Goal: Contribute content: Add original content to the website for others to see

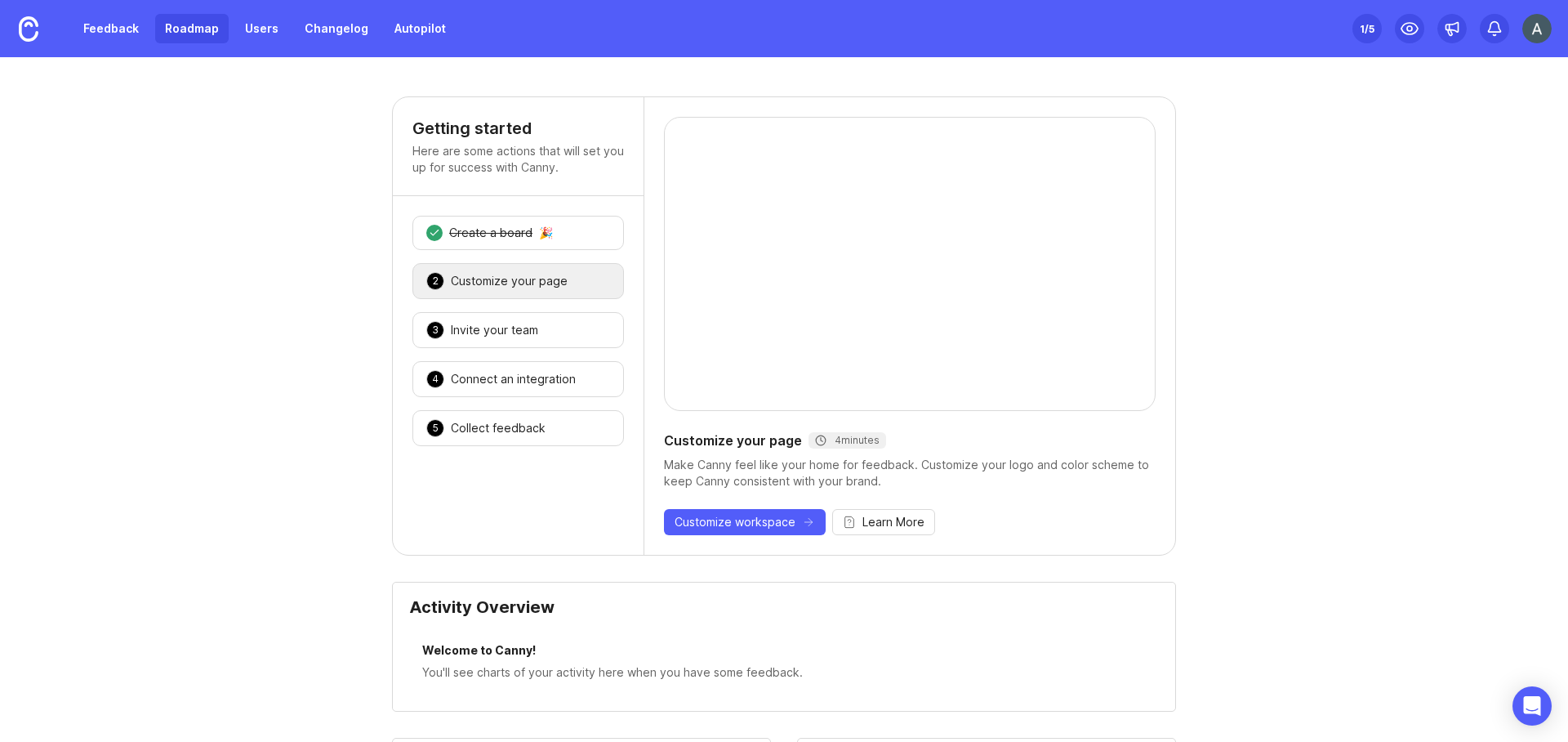
click at [172, 23] on link "Roadmap" at bounding box center [192, 28] width 74 height 30
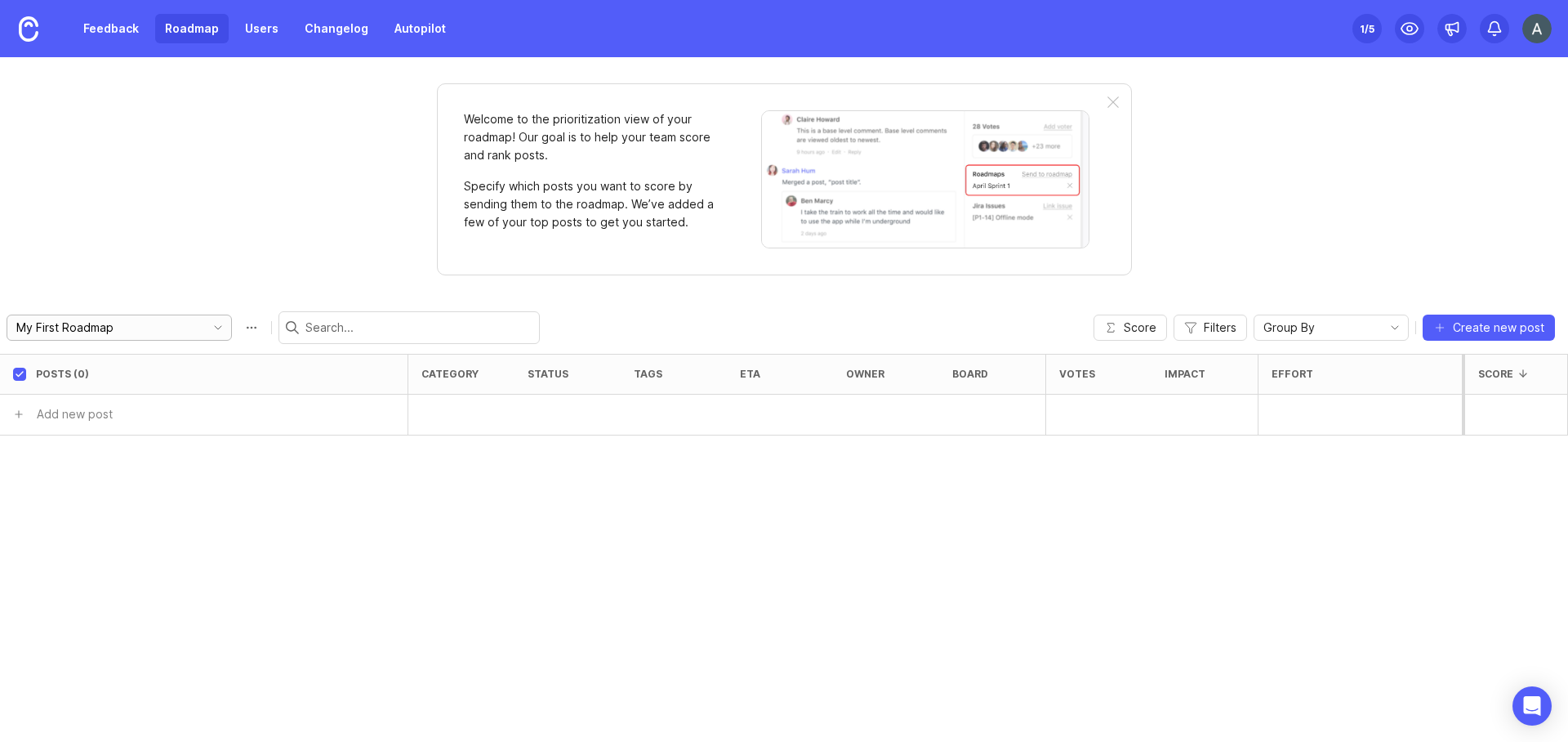
click at [137, 336] on input "My First Roadmap" at bounding box center [106, 328] width 181 height 18
click at [200, 257] on div "Welcome to the prioritization view of your roadmap! Our goal is to help your te…" at bounding box center [784, 400] width 1568 height 684
click at [1541, 27] on img at bounding box center [1537, 28] width 30 height 30
click at [99, 21] on link "Feedback" at bounding box center [111, 28] width 75 height 30
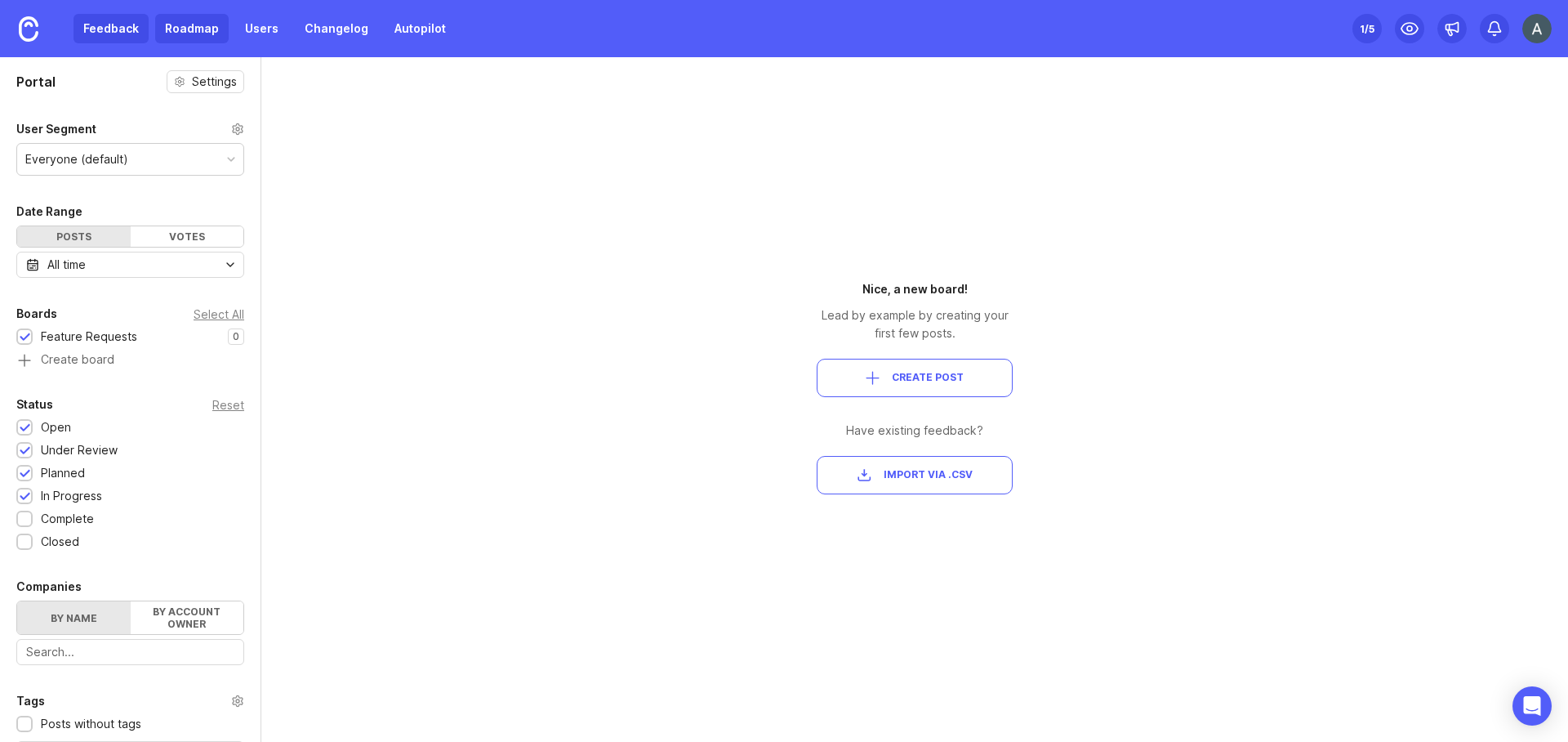
click at [182, 22] on link "Roadmap" at bounding box center [192, 28] width 74 height 30
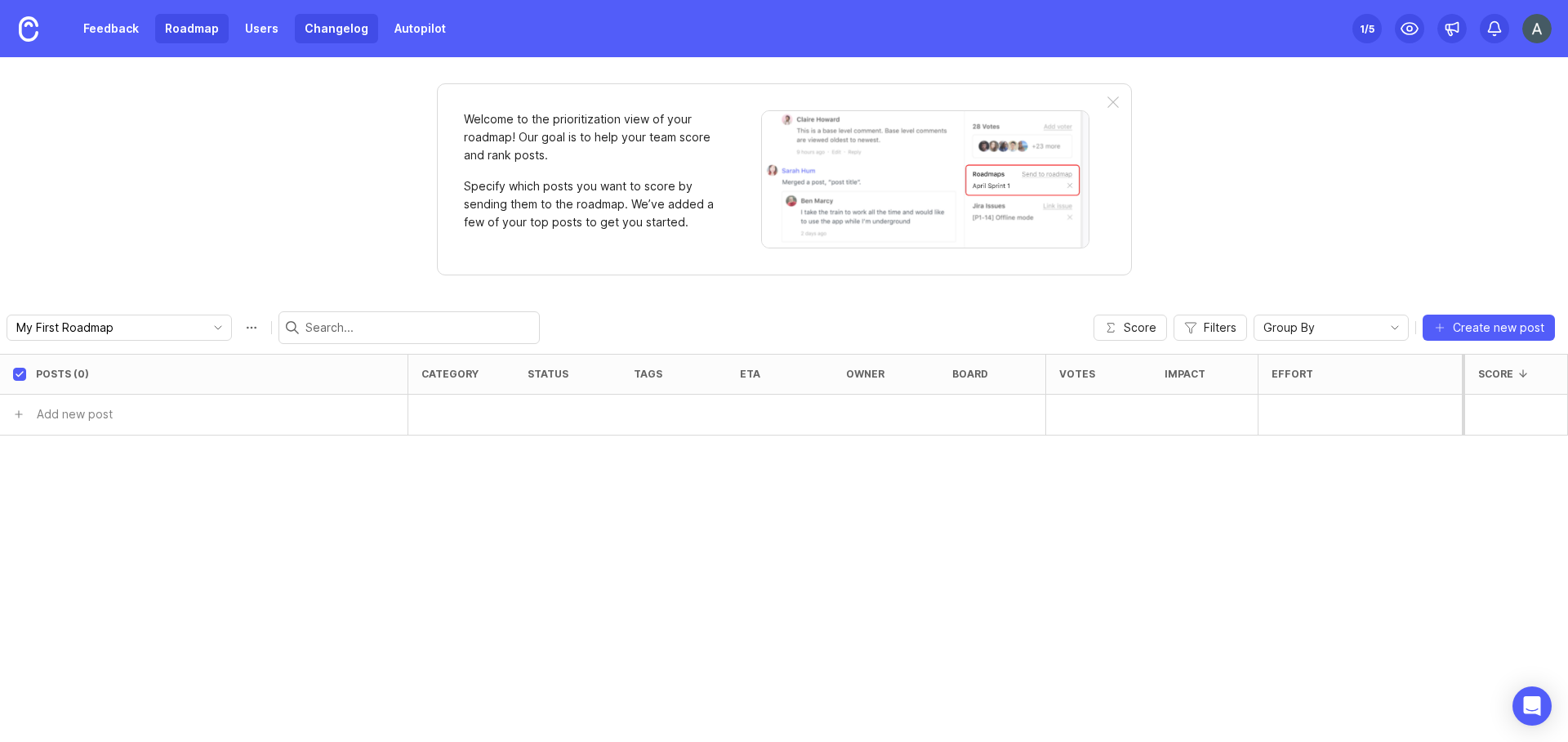
click at [302, 40] on link "Changelog" at bounding box center [337, 28] width 84 height 30
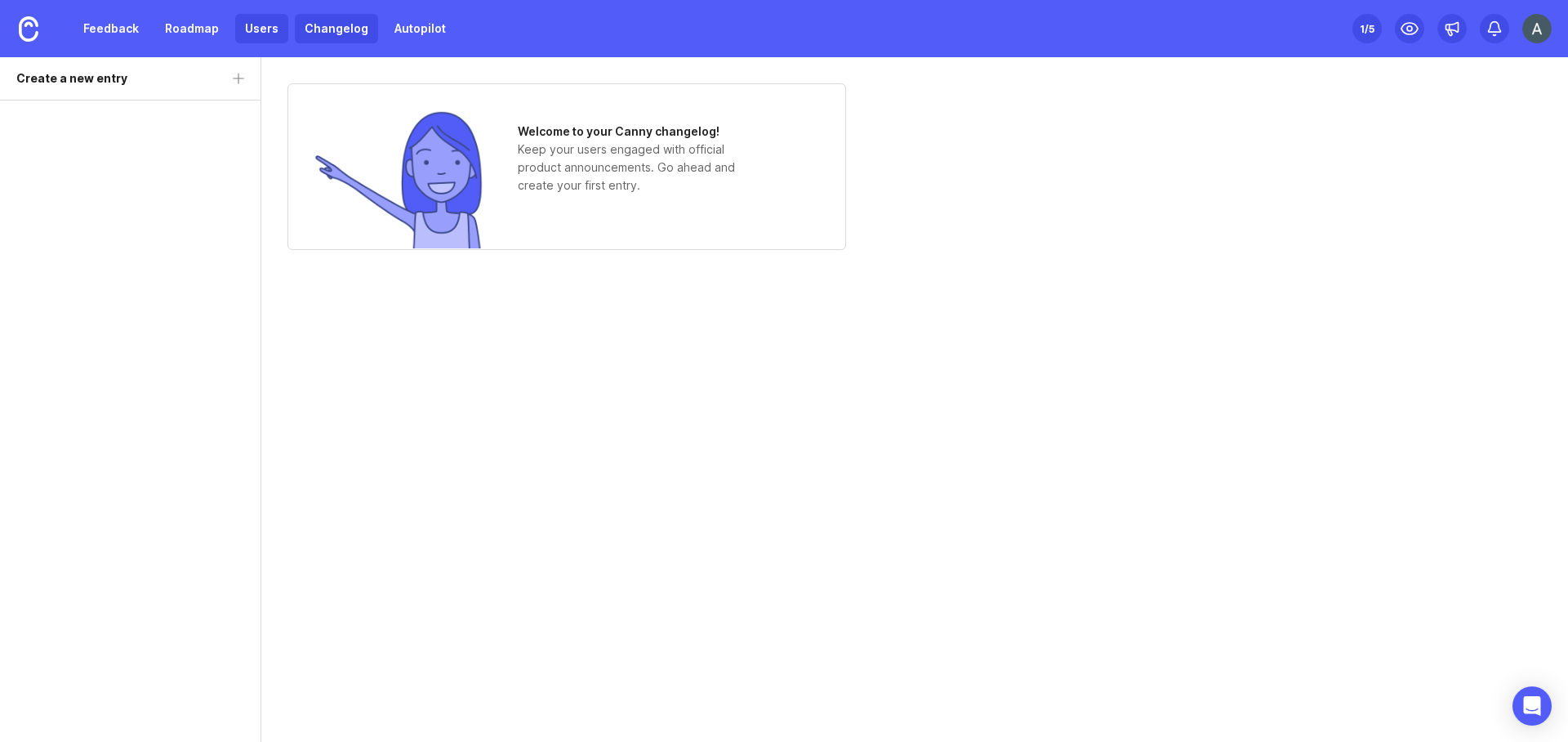
click at [256, 27] on link "Users" at bounding box center [261, 28] width 53 height 30
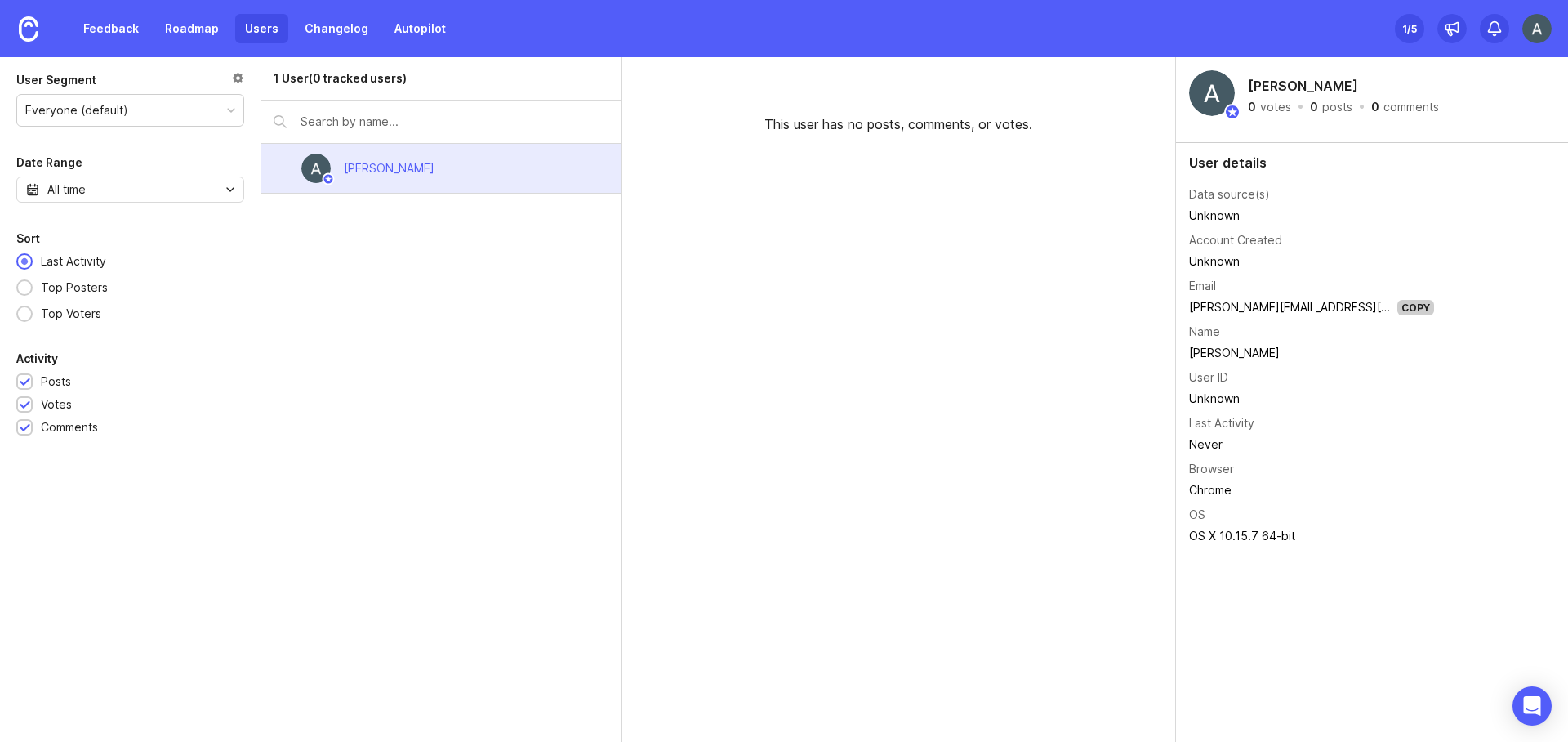
click at [246, 35] on link "Users" at bounding box center [261, 28] width 53 height 30
click at [331, 33] on link "Changelog" at bounding box center [337, 28] width 84 height 30
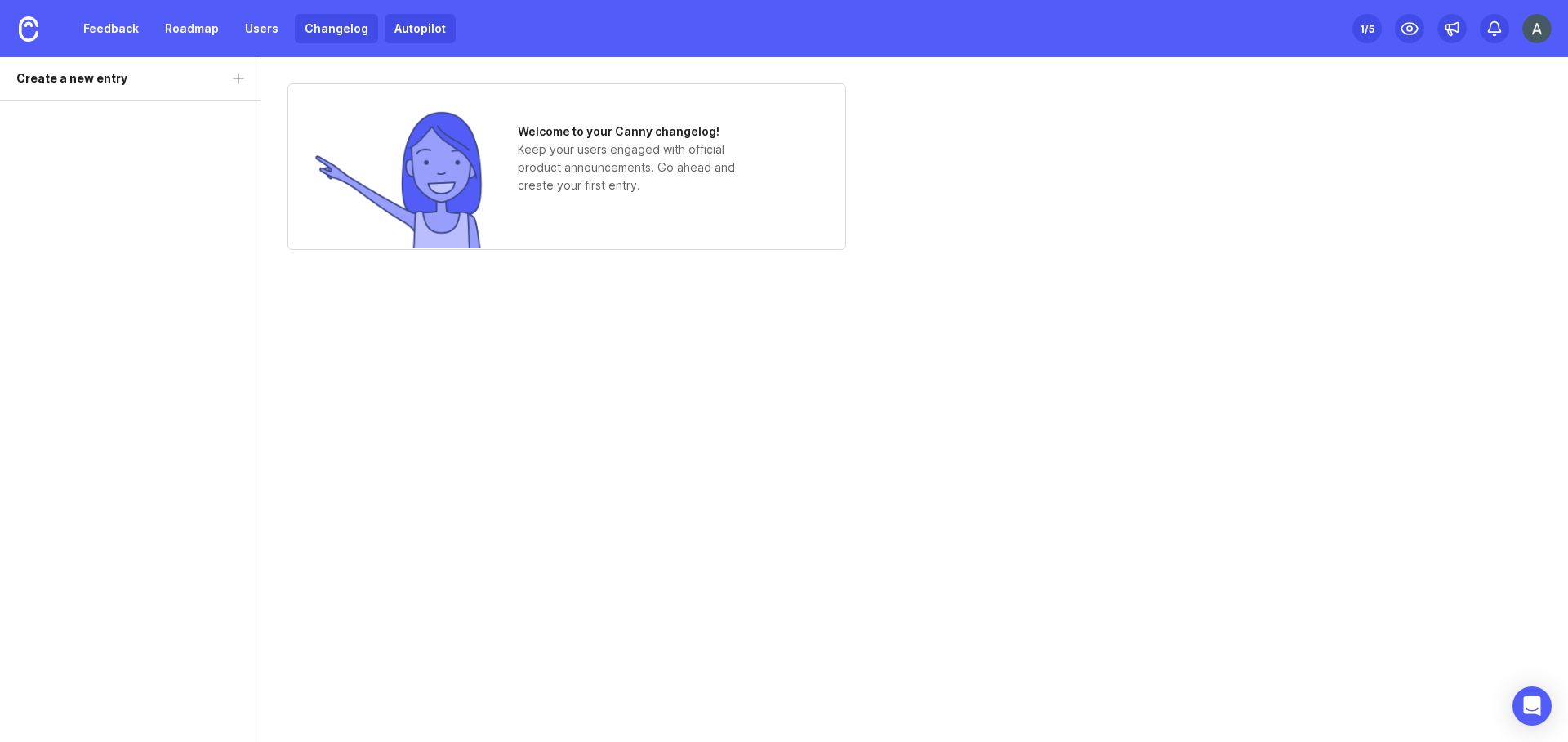
click at [426, 33] on link "Autopilot" at bounding box center [419, 28] width 71 height 30
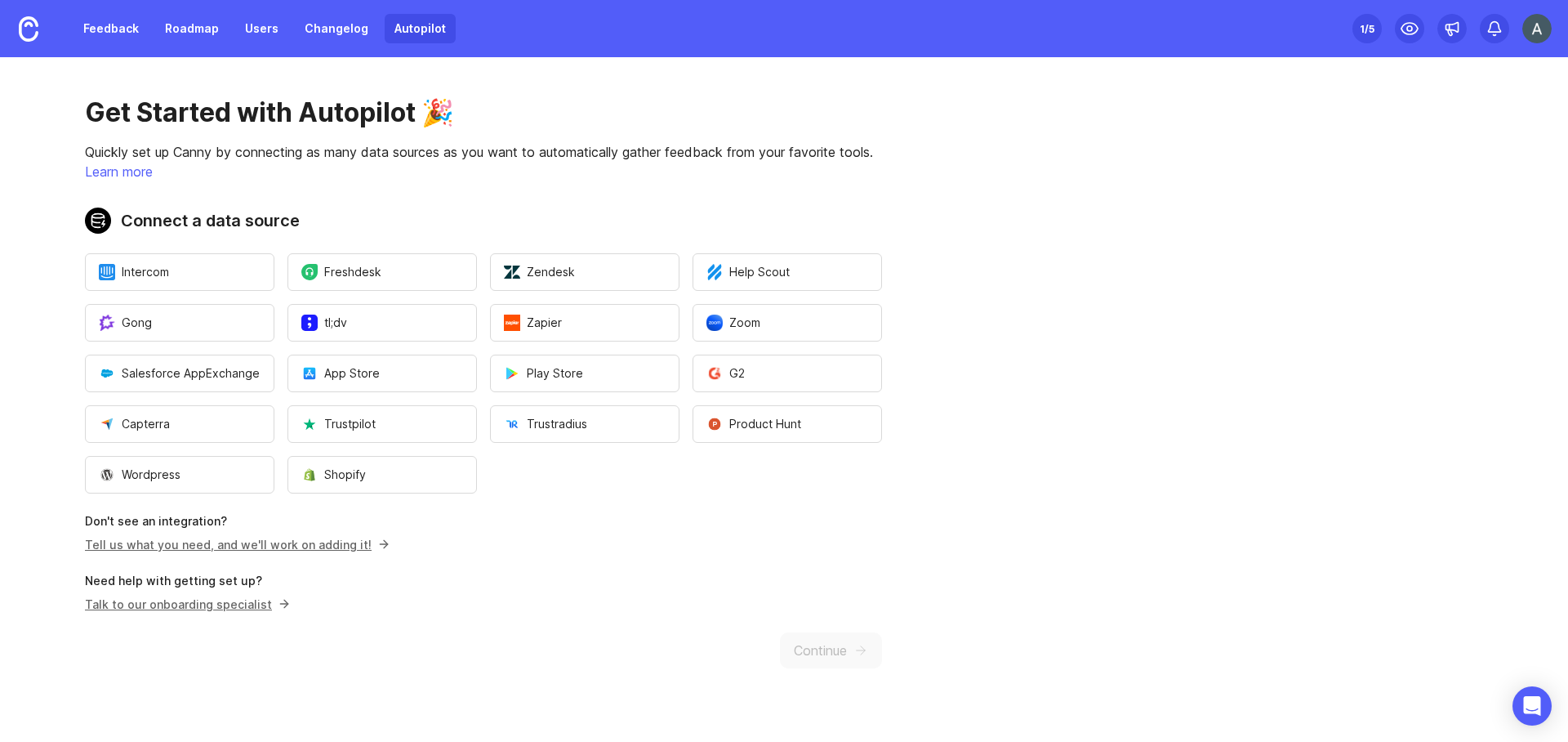
click at [1535, 31] on img at bounding box center [1537, 28] width 30 height 30
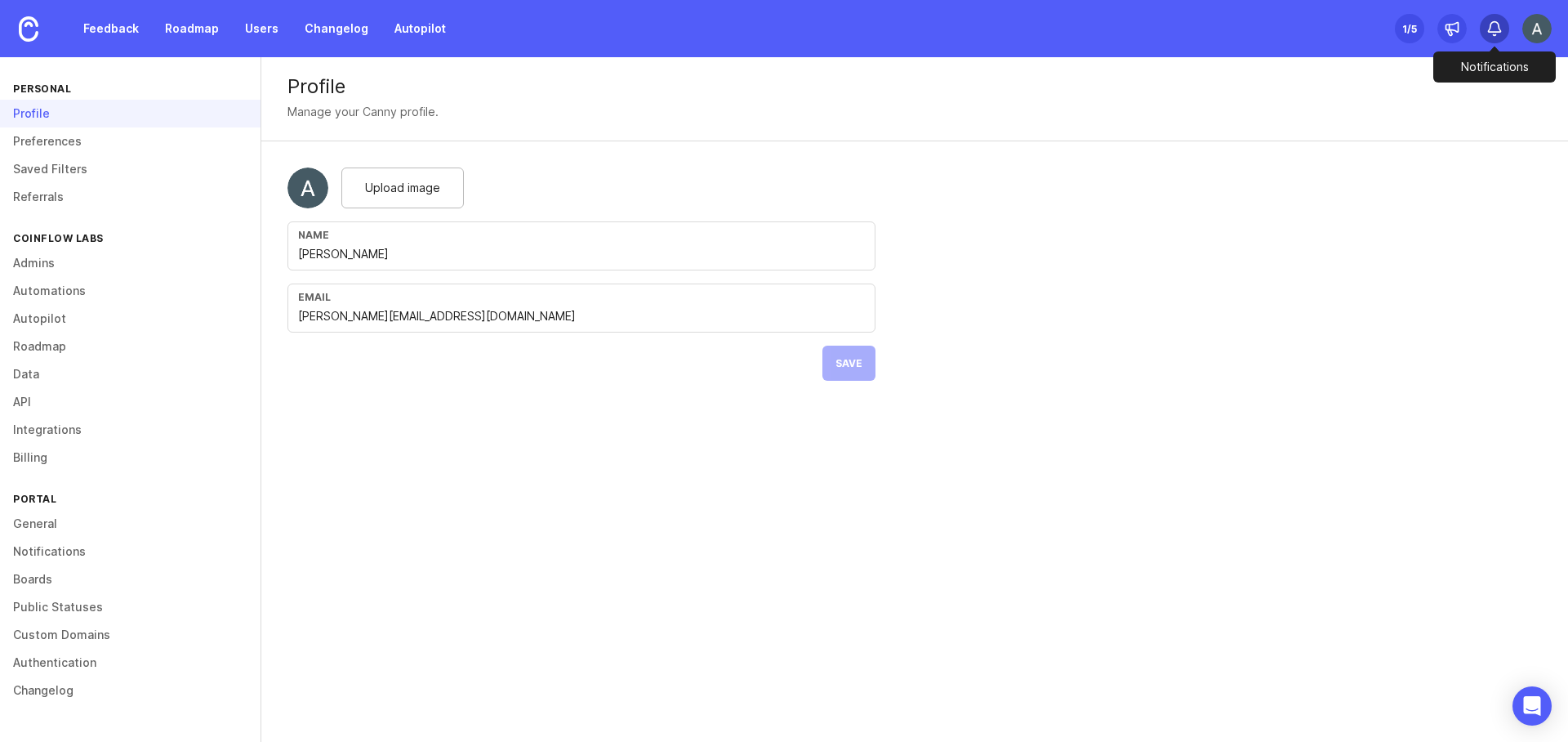
click at [1499, 30] on icon at bounding box center [1495, 28] width 13 height 11
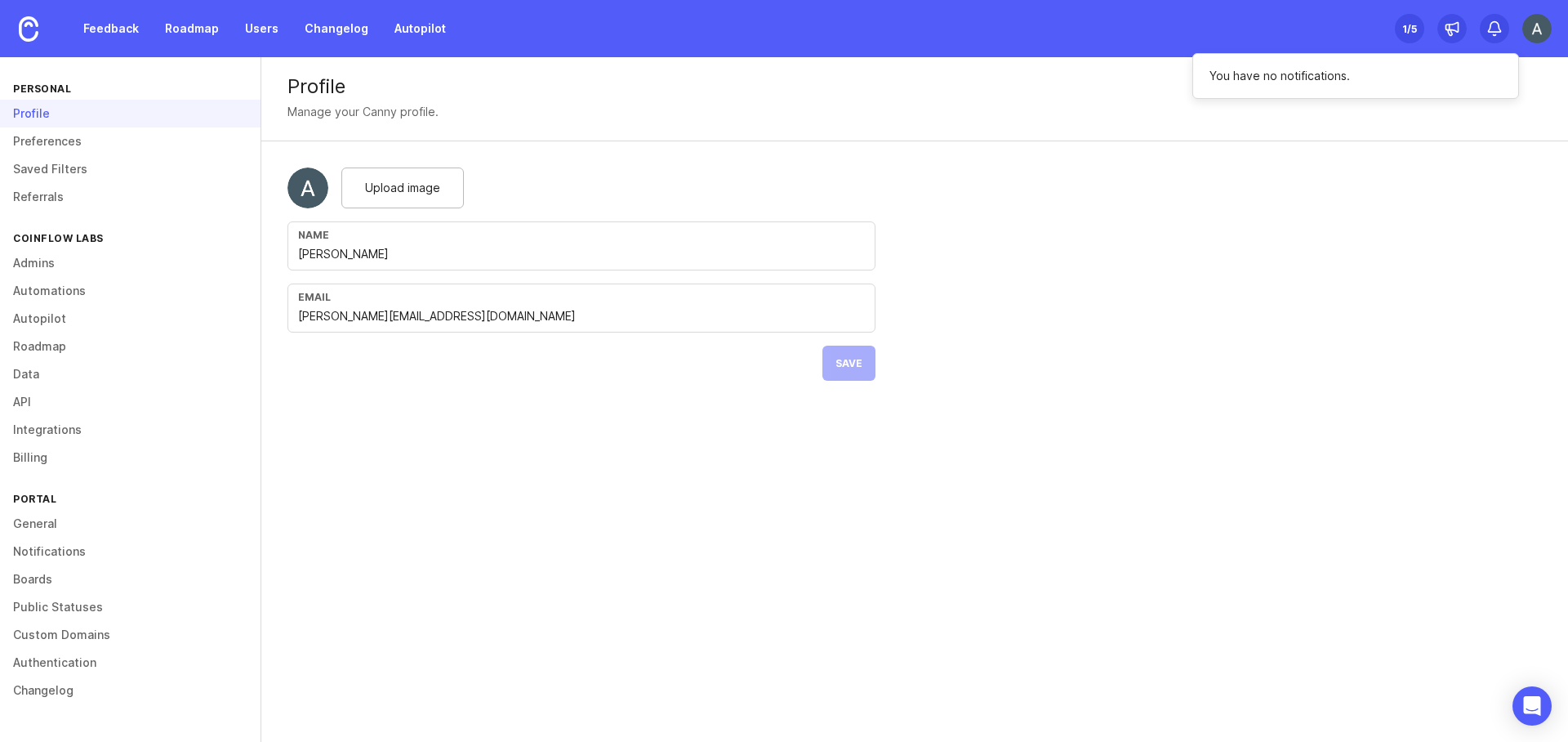
click at [1432, 21] on div "Set up Canny 1 /5" at bounding box center [1473, 29] width 157 height 58
click at [104, 19] on link "Feedback" at bounding box center [111, 28] width 75 height 30
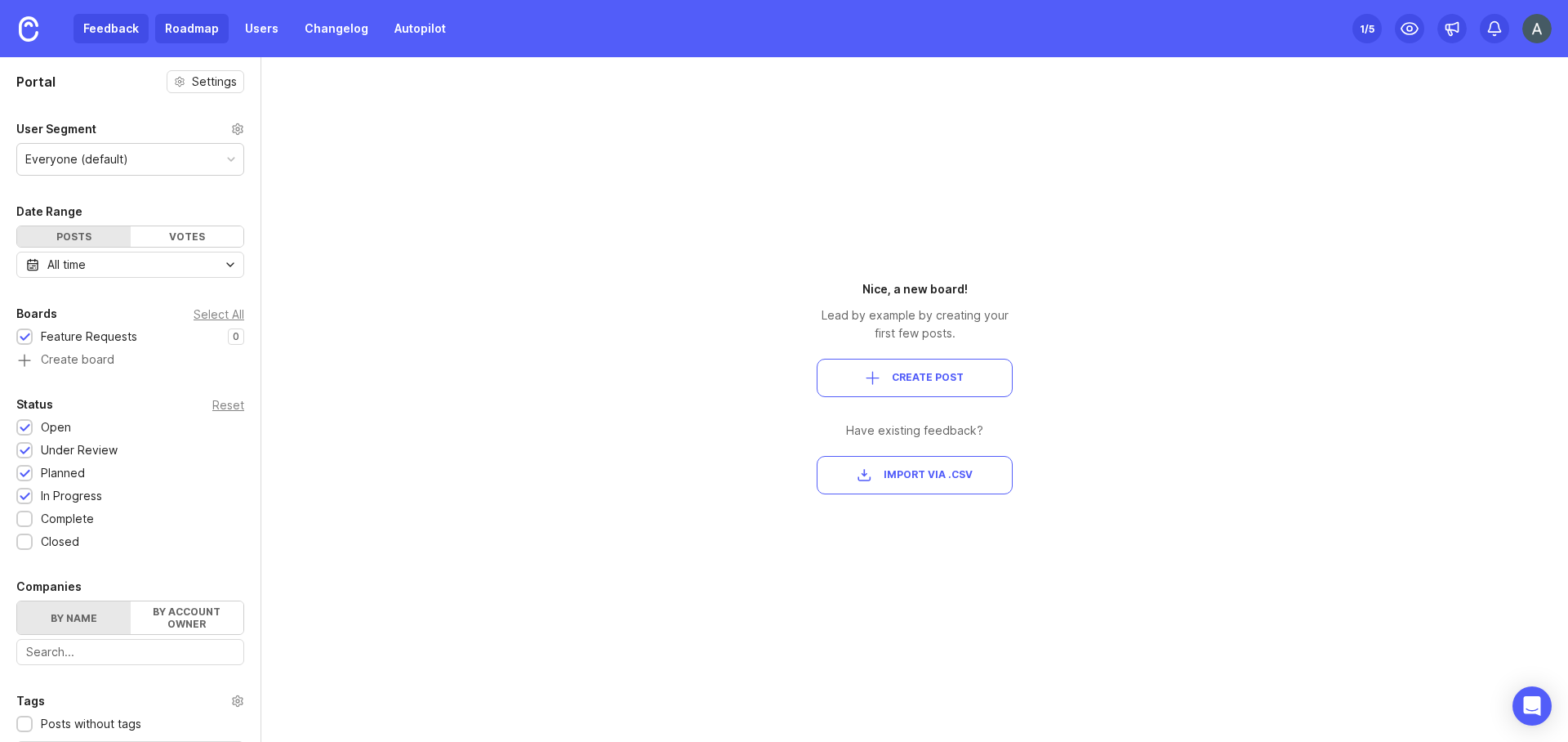
click at [191, 24] on link "Roadmap" at bounding box center [192, 28] width 74 height 30
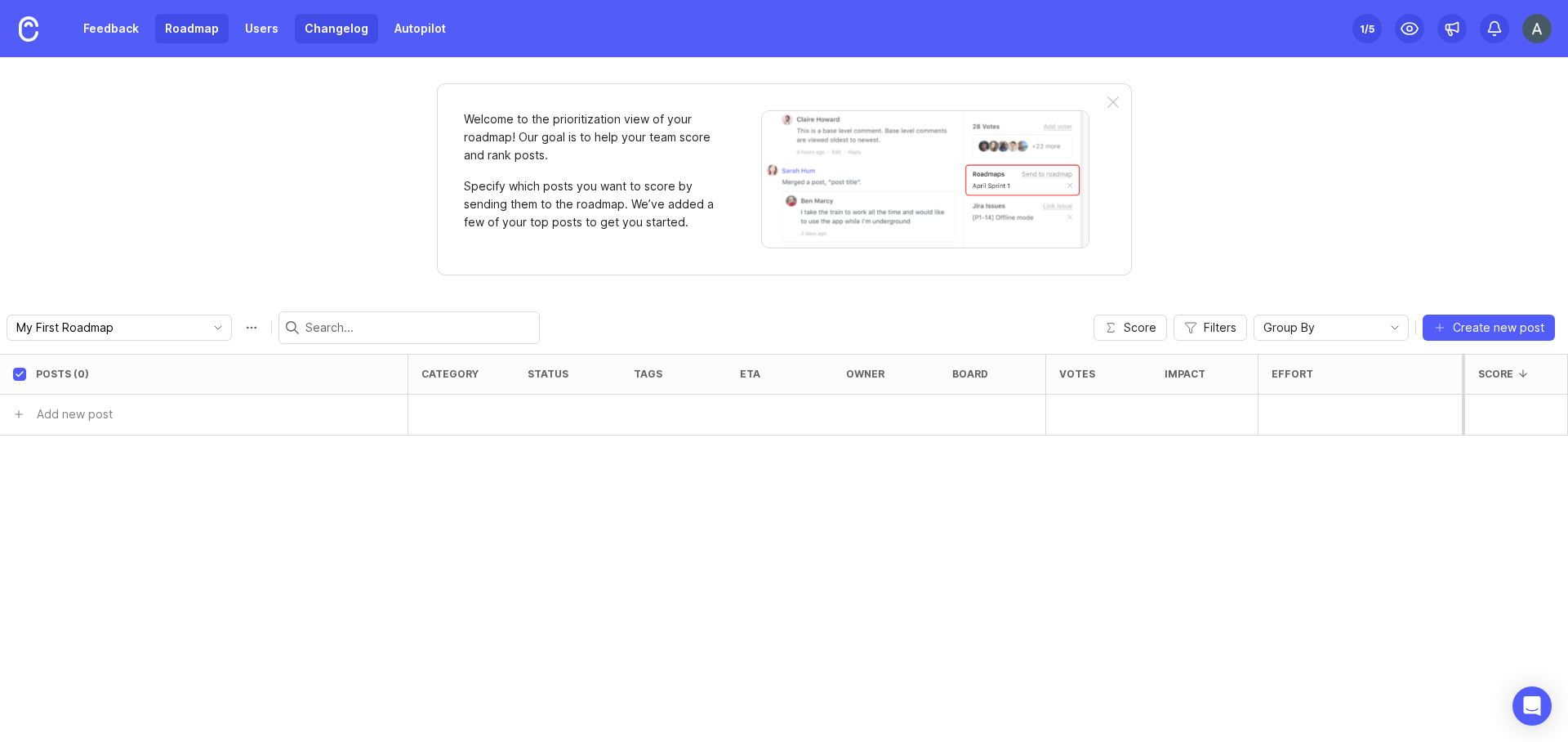
click at [299, 30] on link "Changelog" at bounding box center [337, 28] width 84 height 30
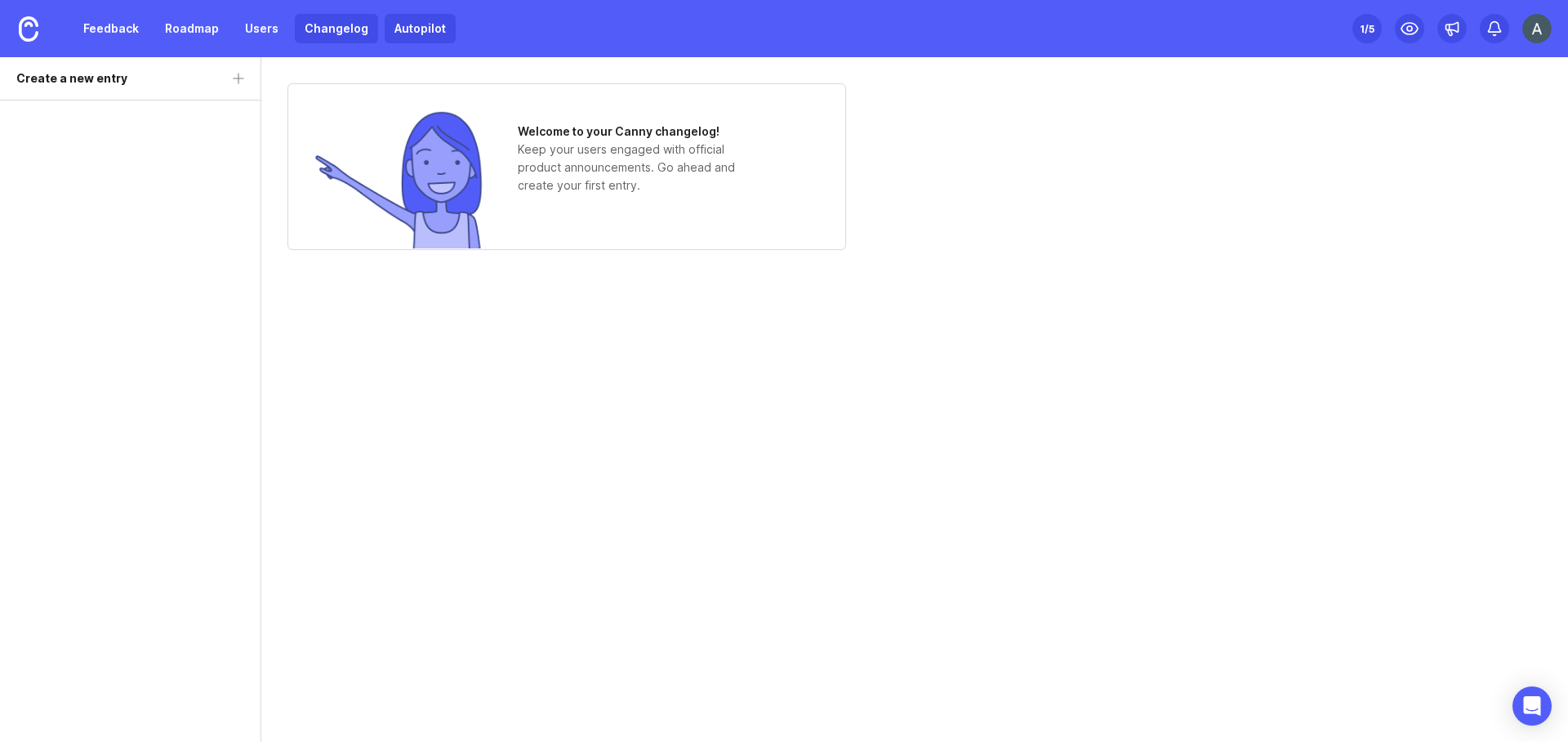
click at [408, 30] on link "Autopilot" at bounding box center [419, 28] width 71 height 30
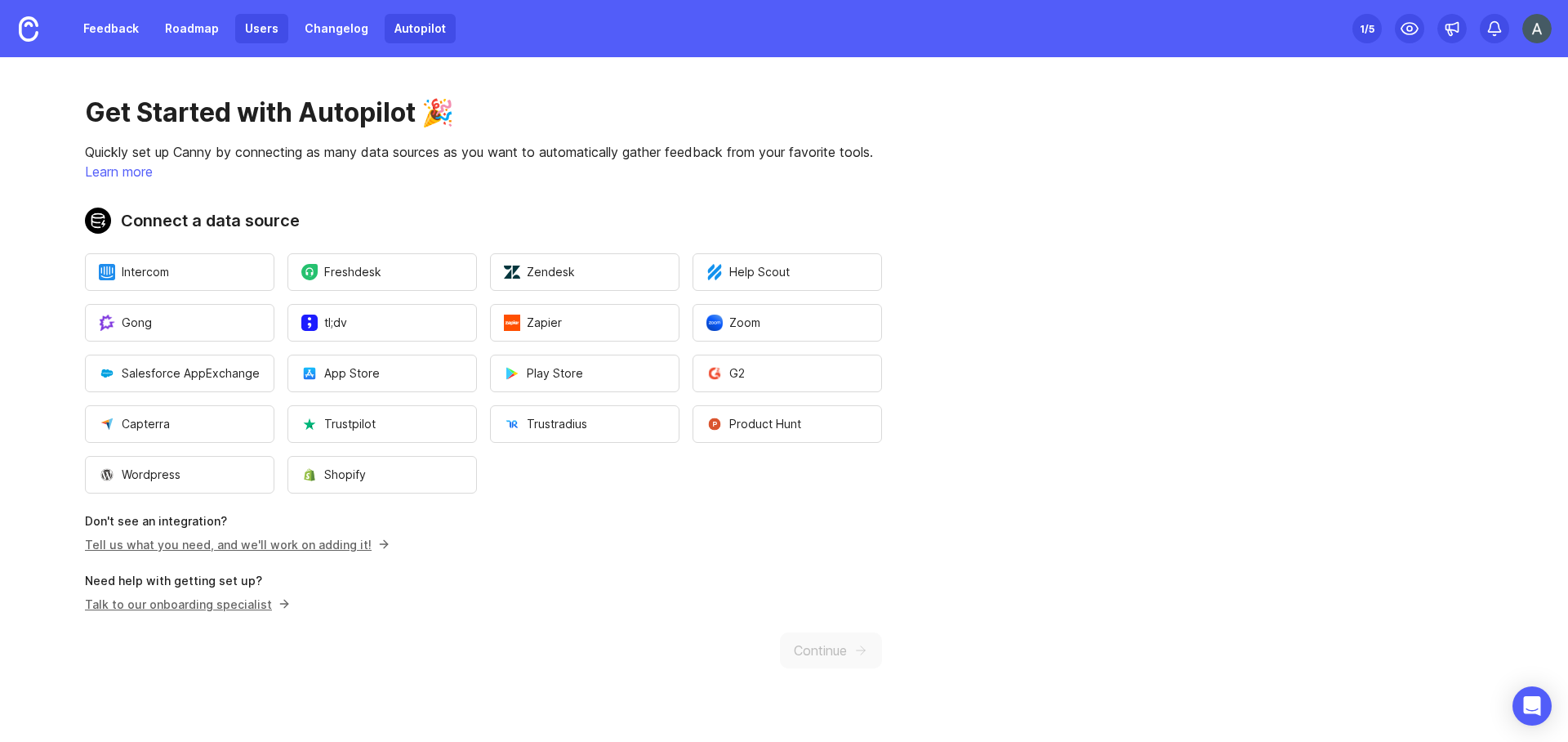
click at [260, 38] on link "Users" at bounding box center [261, 28] width 53 height 30
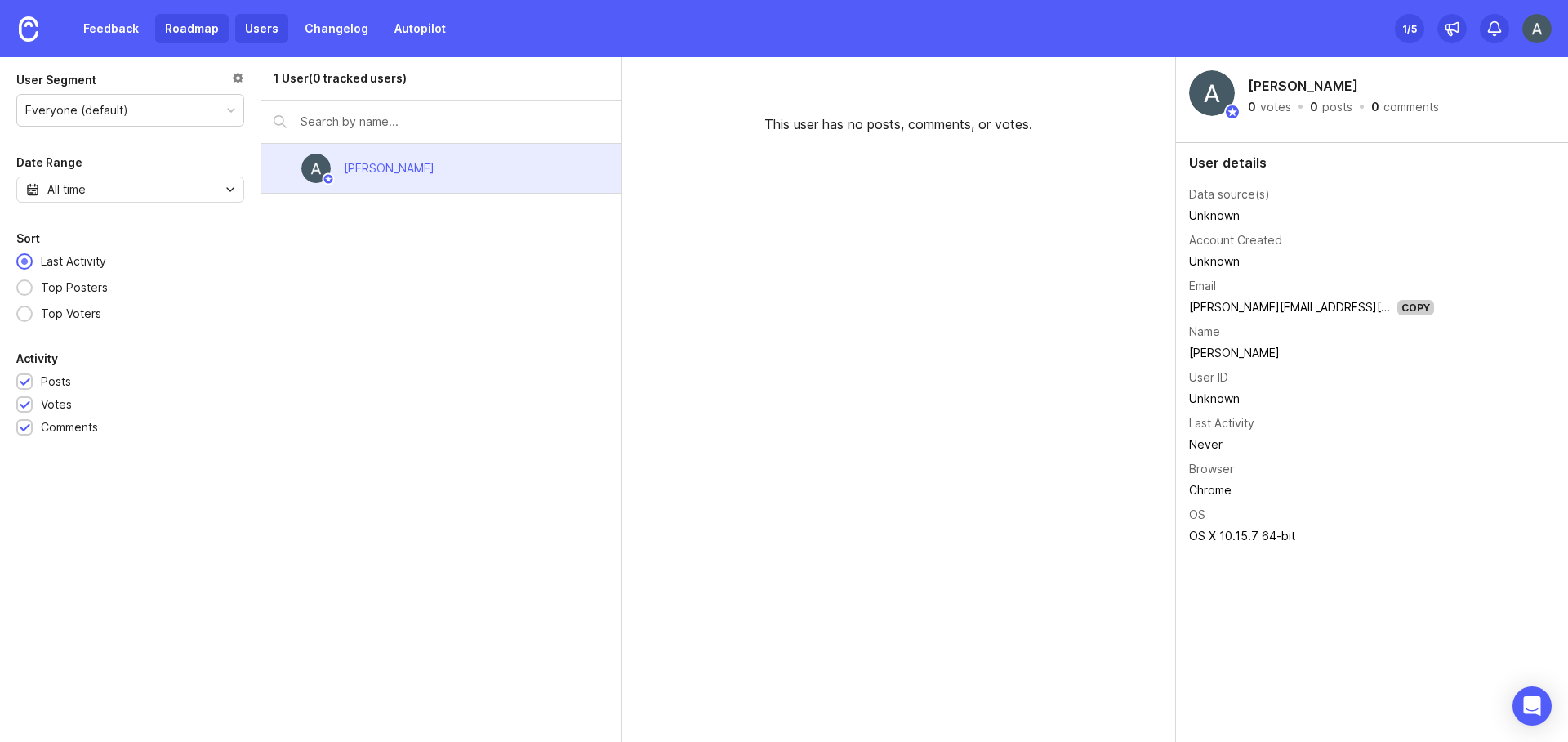
click at [169, 25] on link "Roadmap" at bounding box center [192, 28] width 74 height 30
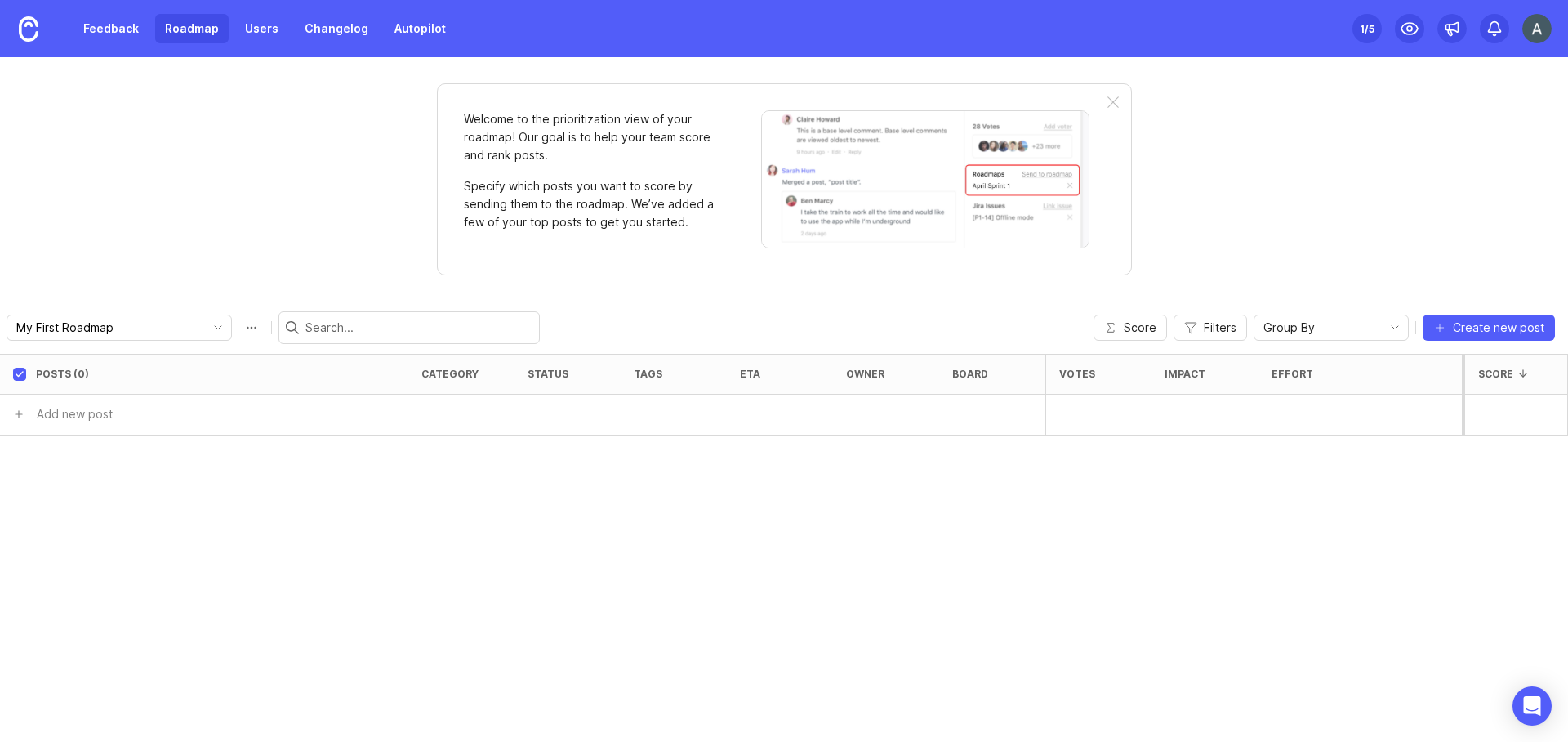
click at [1528, 31] on img at bounding box center [1537, 28] width 30 height 30
click at [1500, 68] on div "Workspaces" at bounding box center [1480, 71] width 164 height 23
click at [1345, 169] on div "Welcome to the prioritization view of your roadmap! Our goal is to help your te…" at bounding box center [784, 400] width 1568 height 684
click at [125, 173] on div "Welcome to the prioritization view of your roadmap! Our goal is to help your te…" at bounding box center [784, 400] width 1568 height 684
click at [112, 17] on link "Feedback" at bounding box center [111, 28] width 75 height 30
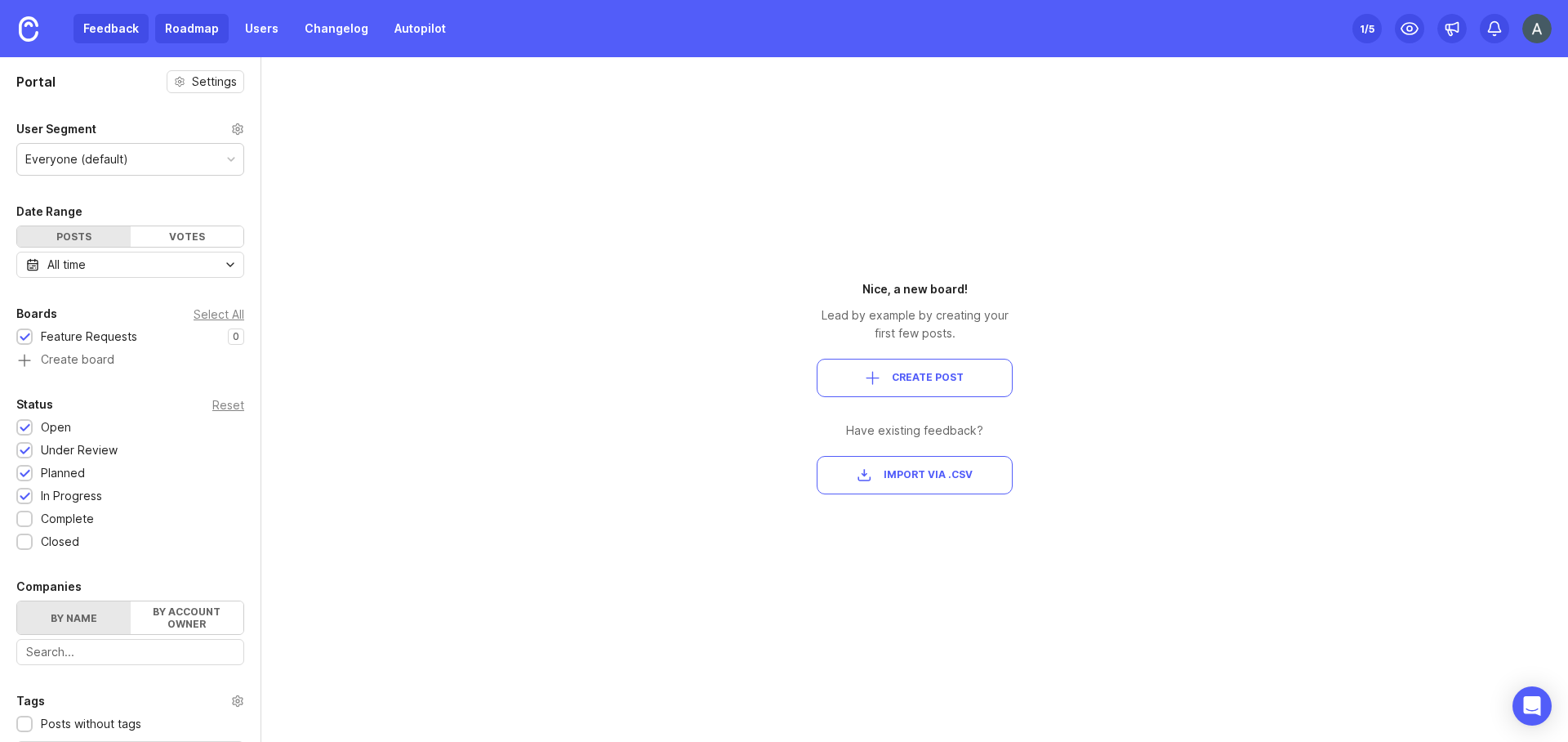
click at [182, 28] on link "Roadmap" at bounding box center [192, 28] width 74 height 30
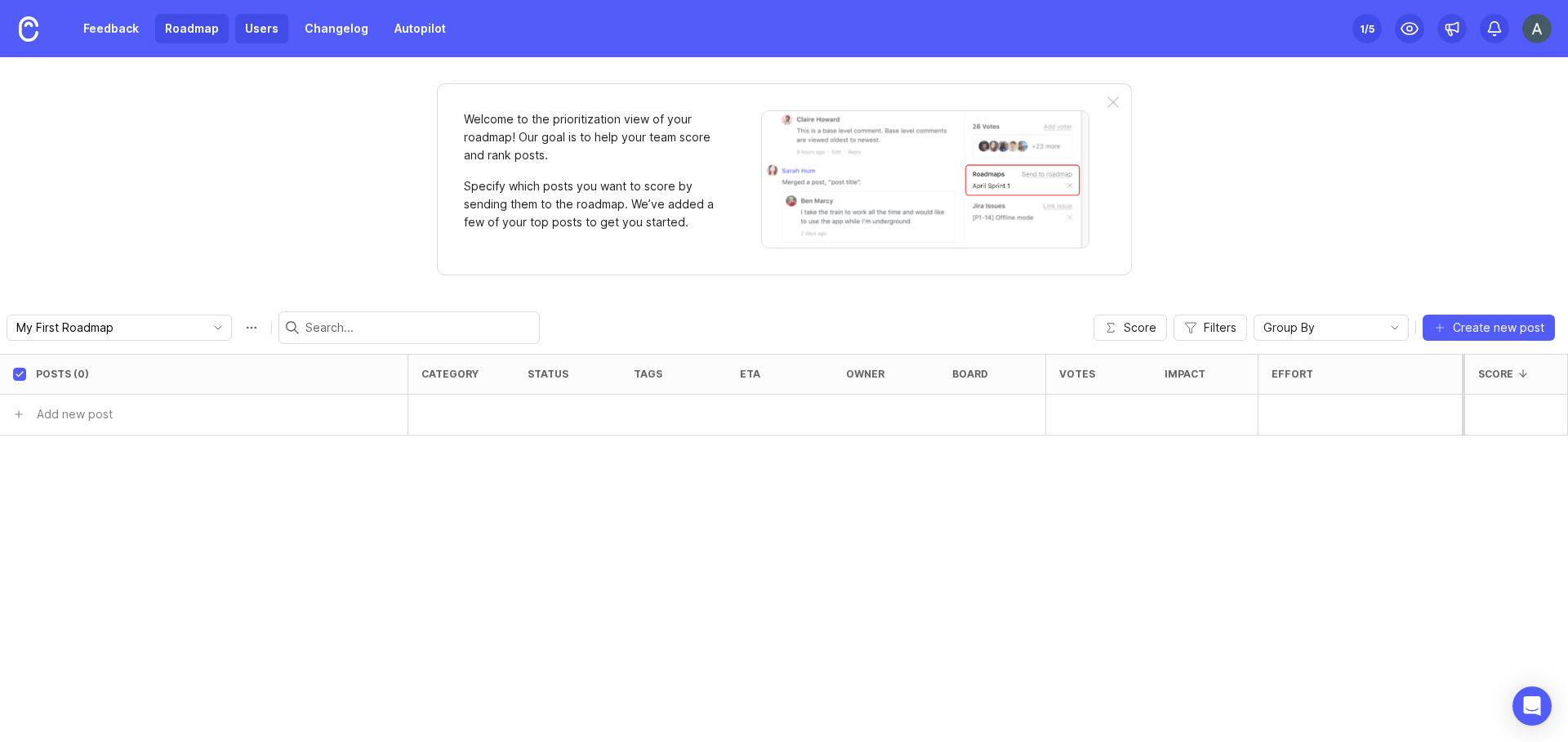
click at [252, 32] on link "Users" at bounding box center [261, 28] width 53 height 30
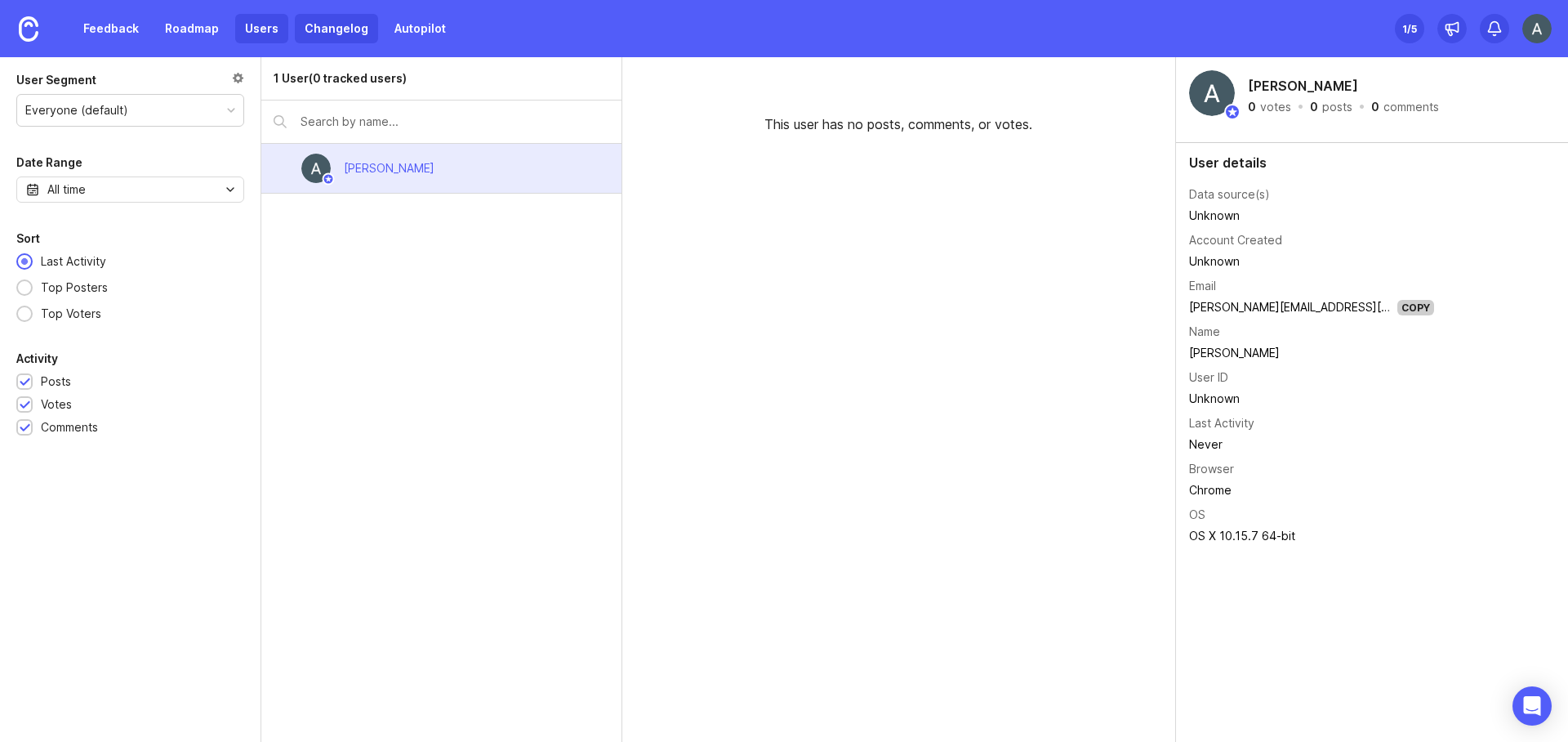
click at [320, 30] on link "Changelog" at bounding box center [337, 28] width 84 height 30
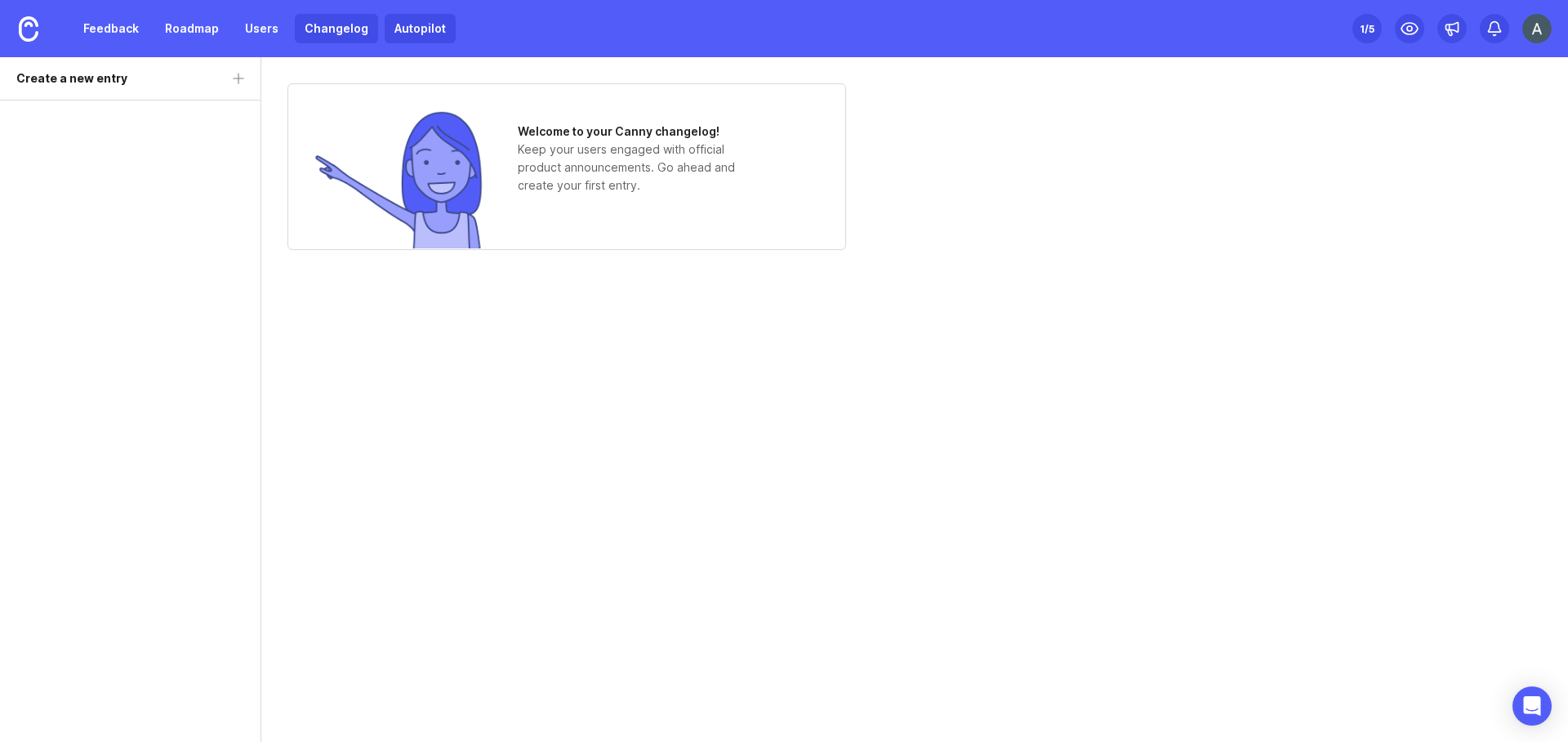
click at [384, 22] on link "Autopilot" at bounding box center [419, 28] width 71 height 30
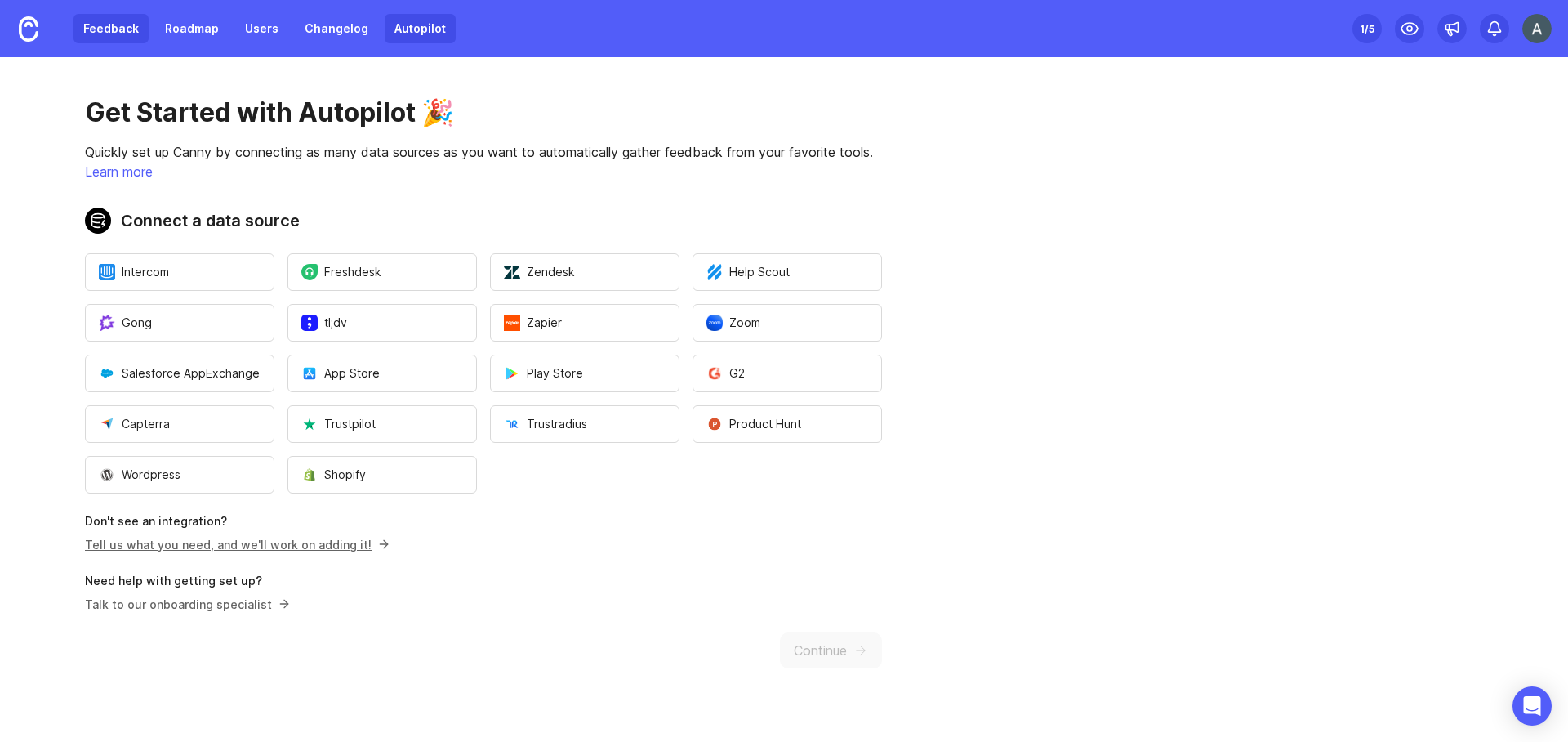
click at [87, 15] on link "Feedback" at bounding box center [111, 28] width 75 height 30
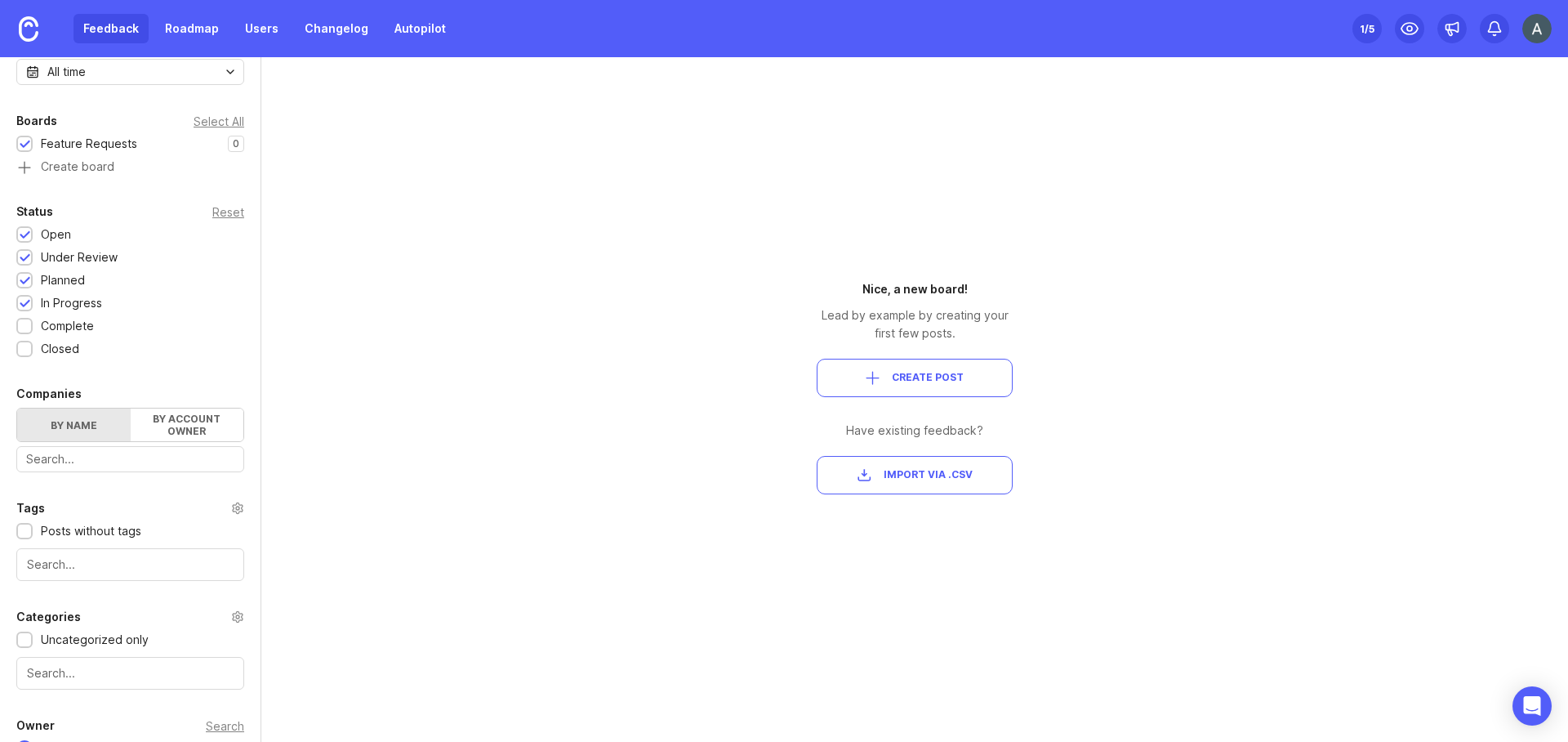
scroll to position [274, 0]
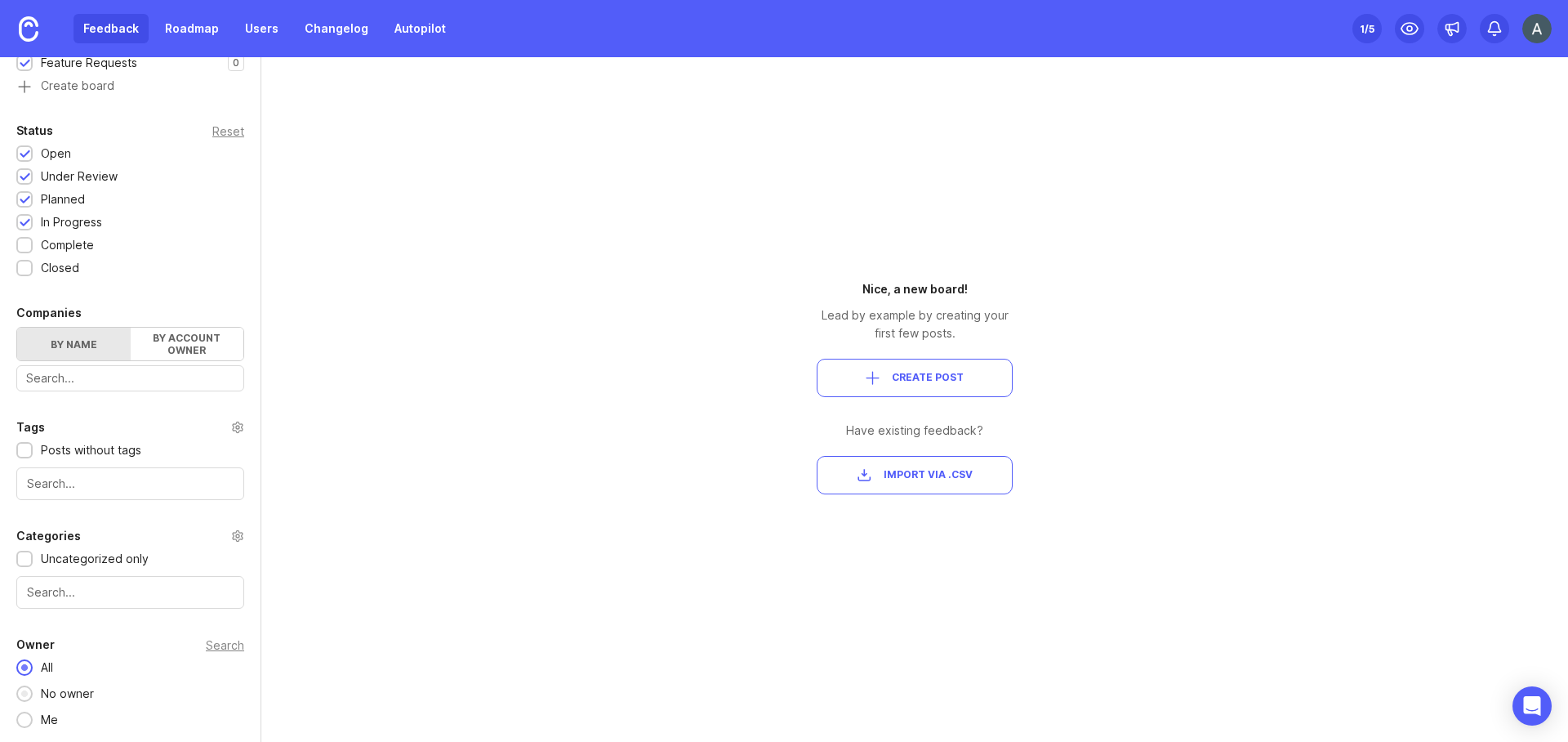
click at [47, 692] on div "No owner" at bounding box center [67, 693] width 69 height 18
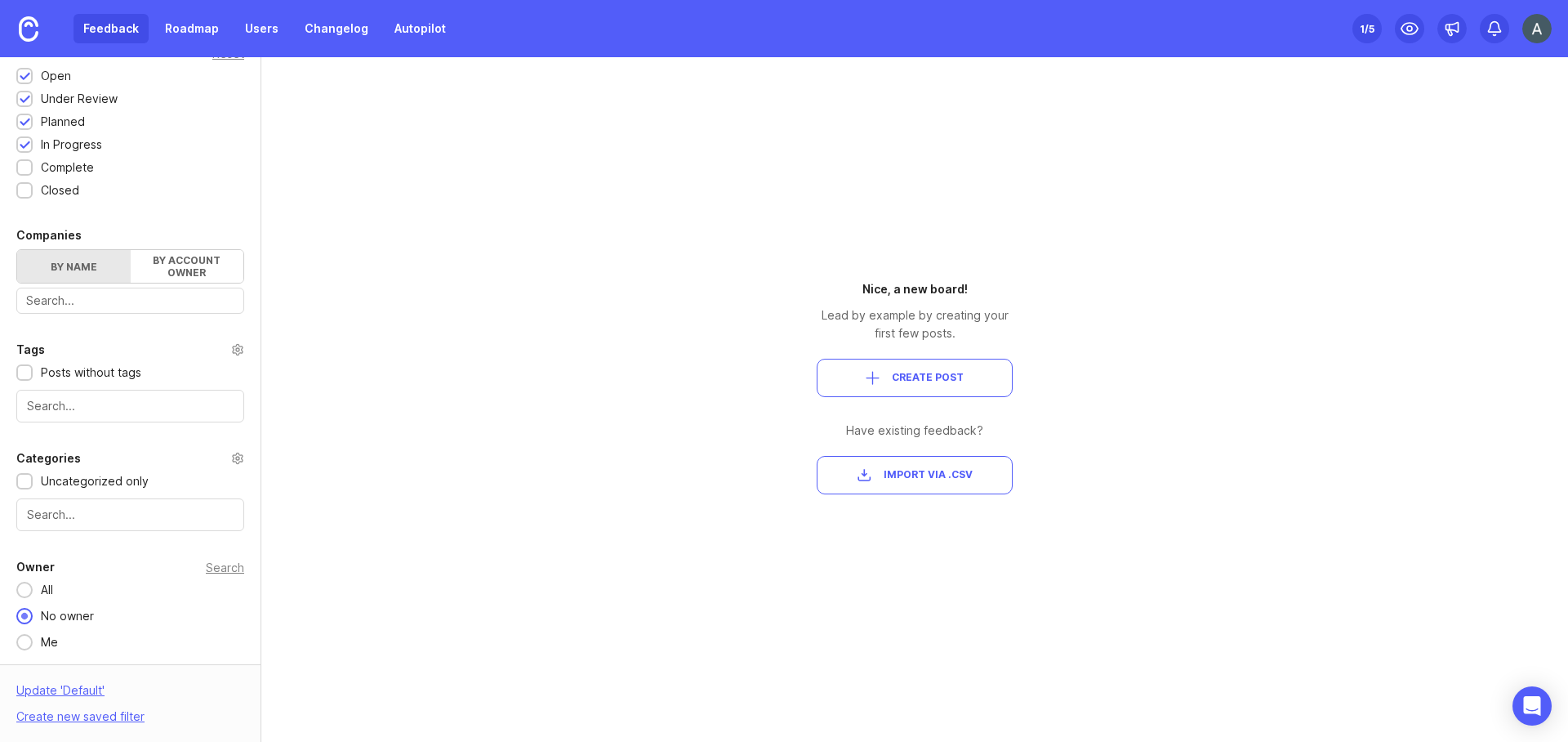
click at [1358, 21] on div "Set up Canny 1 /5" at bounding box center [1367, 28] width 30 height 23
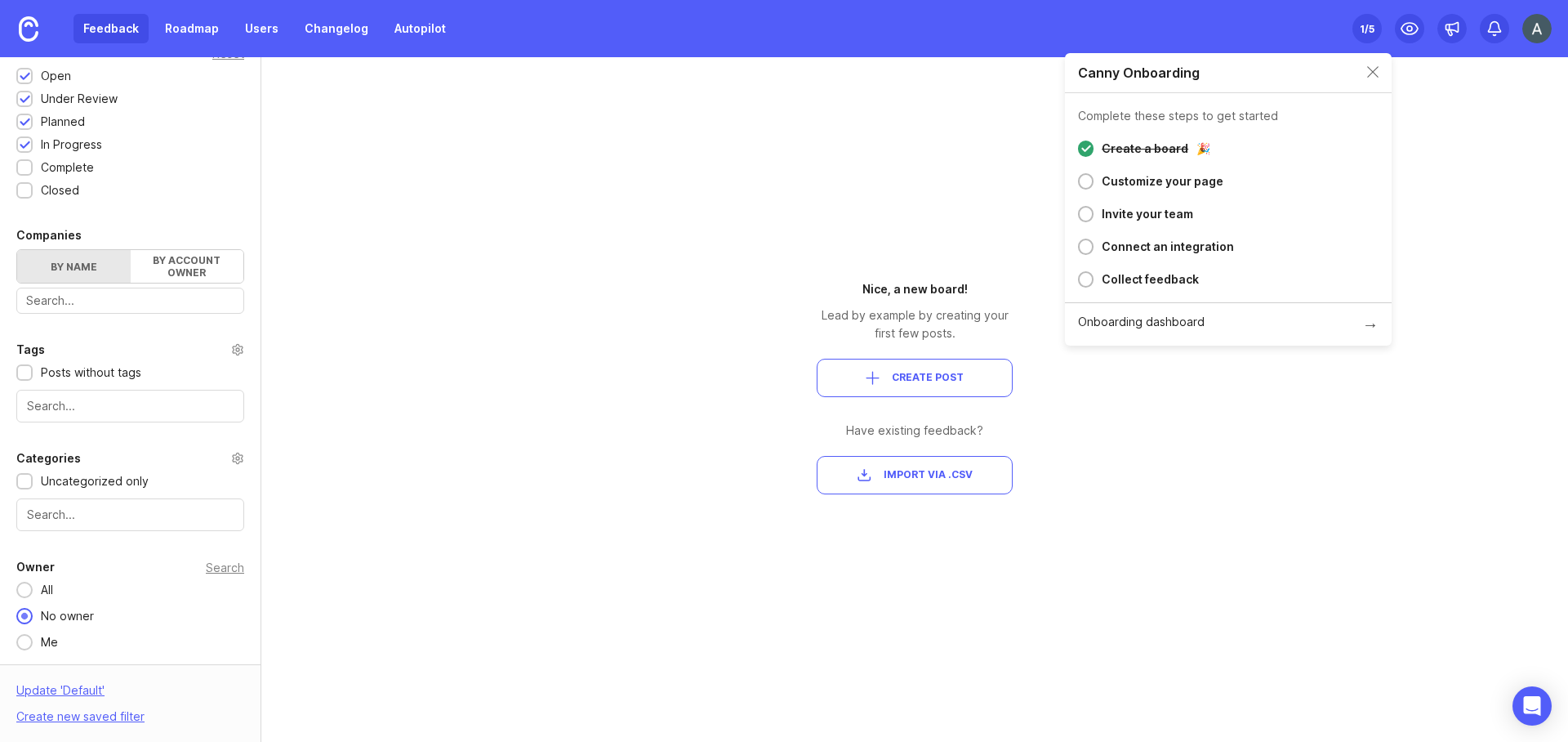
click at [1358, 21] on div "Set up Canny 1 /5" at bounding box center [1367, 28] width 30 height 23
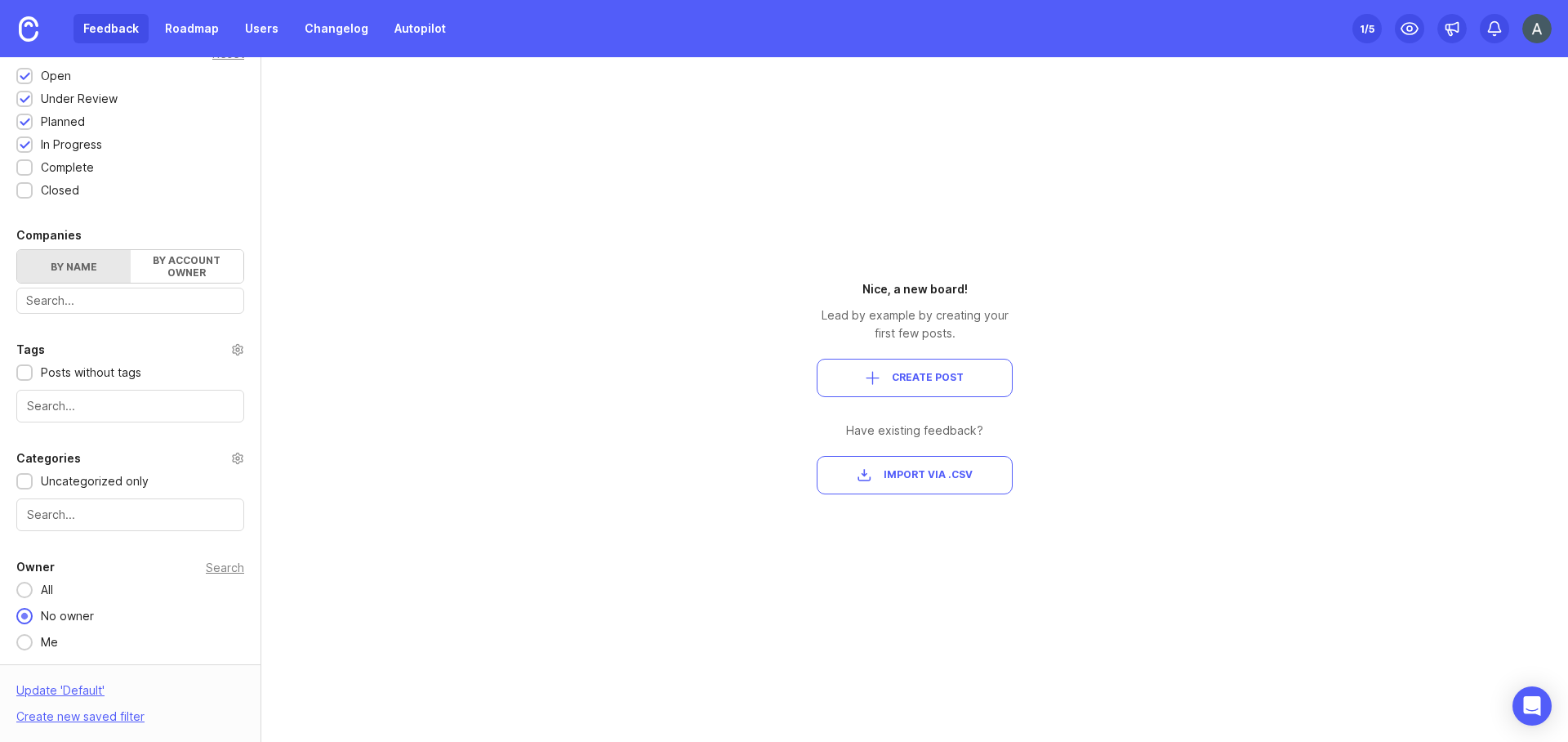
click at [1362, 21] on div "1 /5" at bounding box center [1367, 28] width 14 height 23
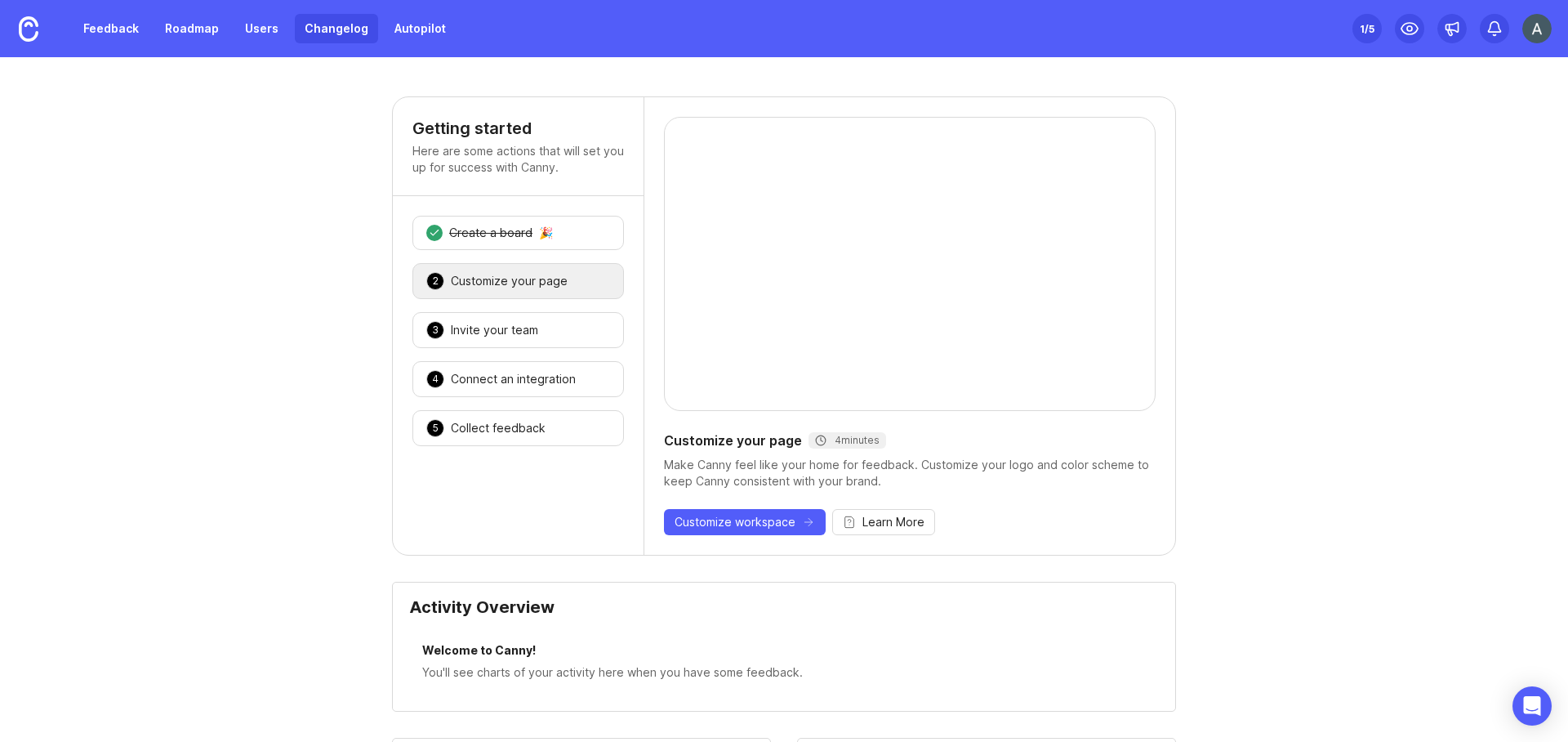
click at [338, 39] on link "Changelog" at bounding box center [337, 28] width 84 height 30
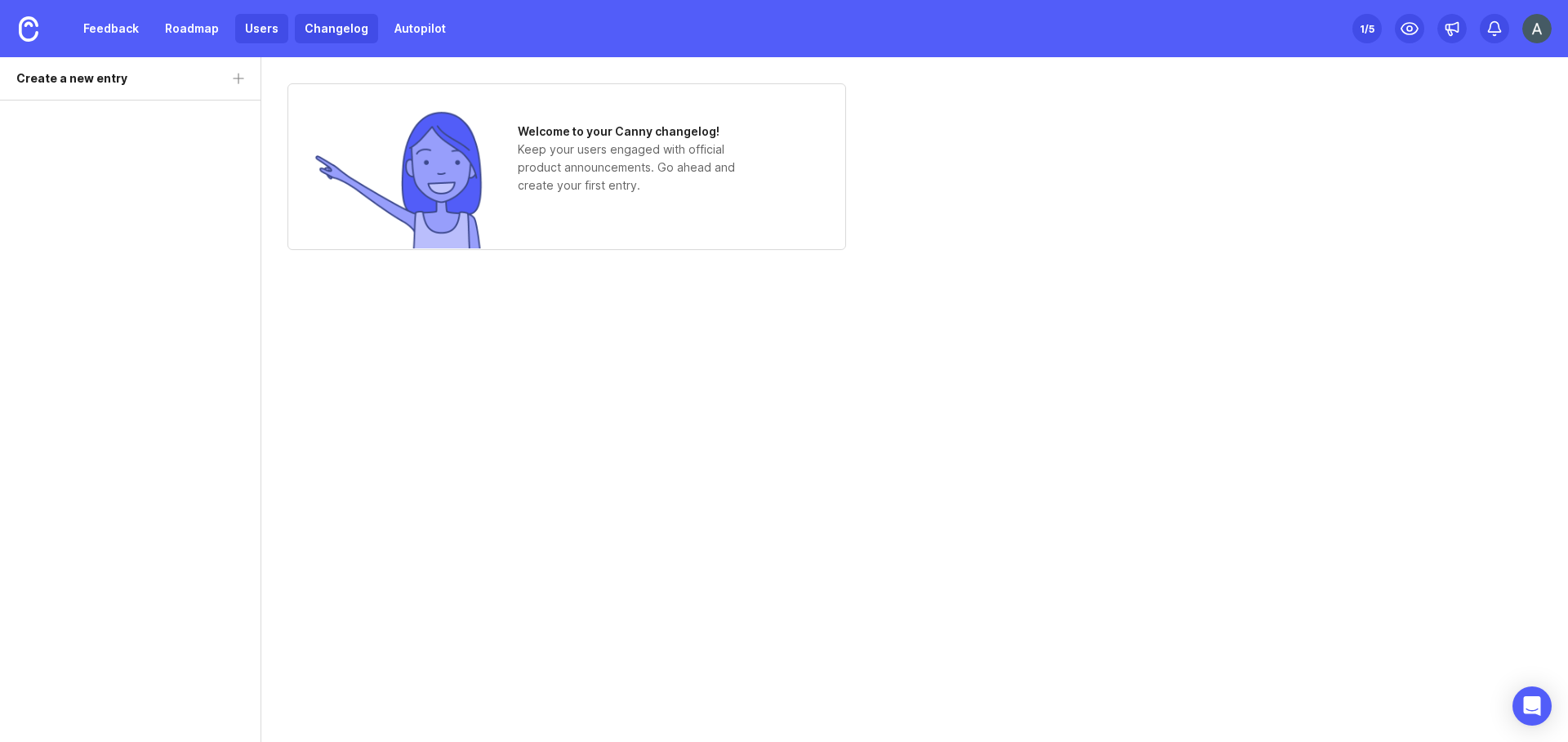
click at [253, 41] on link "Users" at bounding box center [261, 28] width 53 height 30
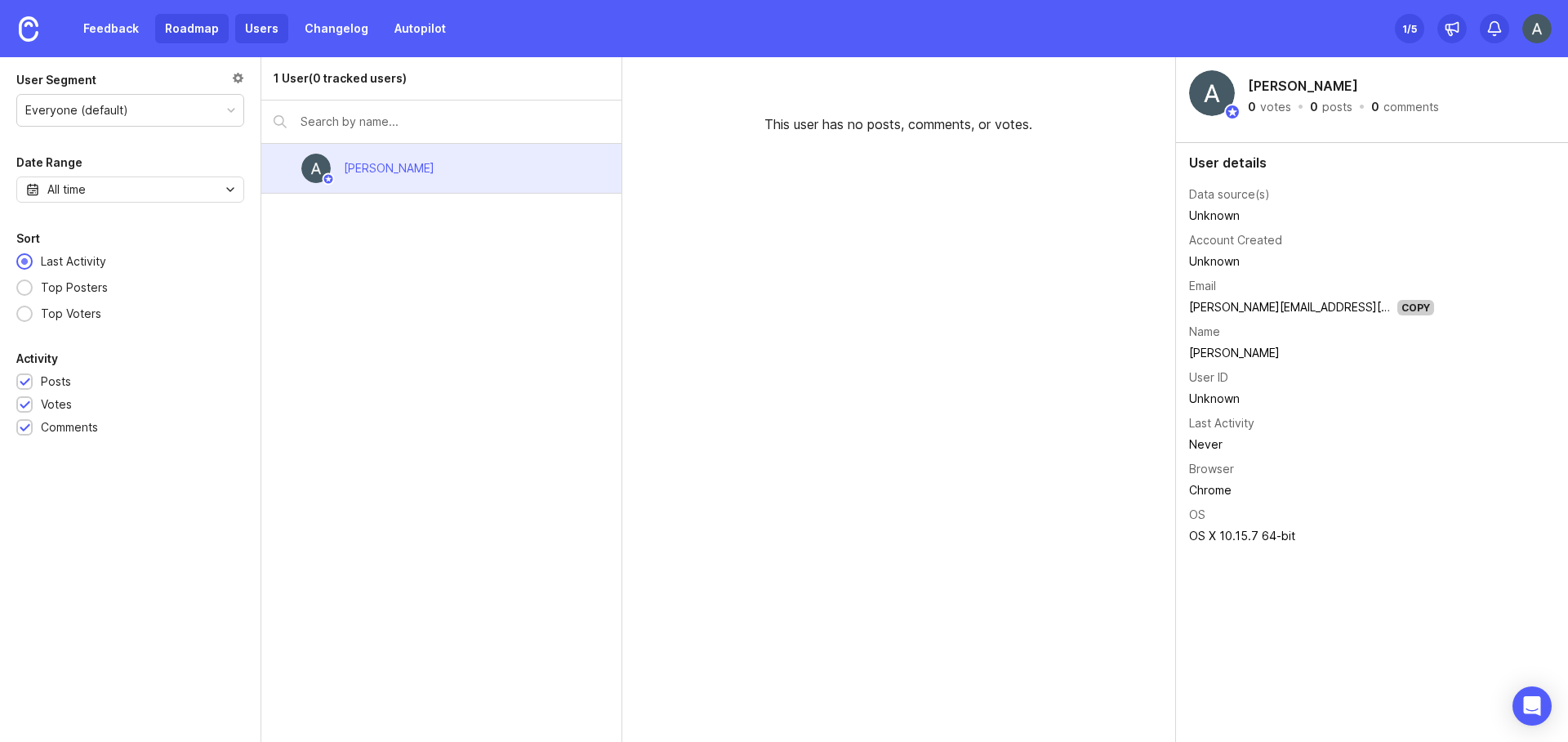
click at [181, 31] on link "Roadmap" at bounding box center [192, 28] width 74 height 30
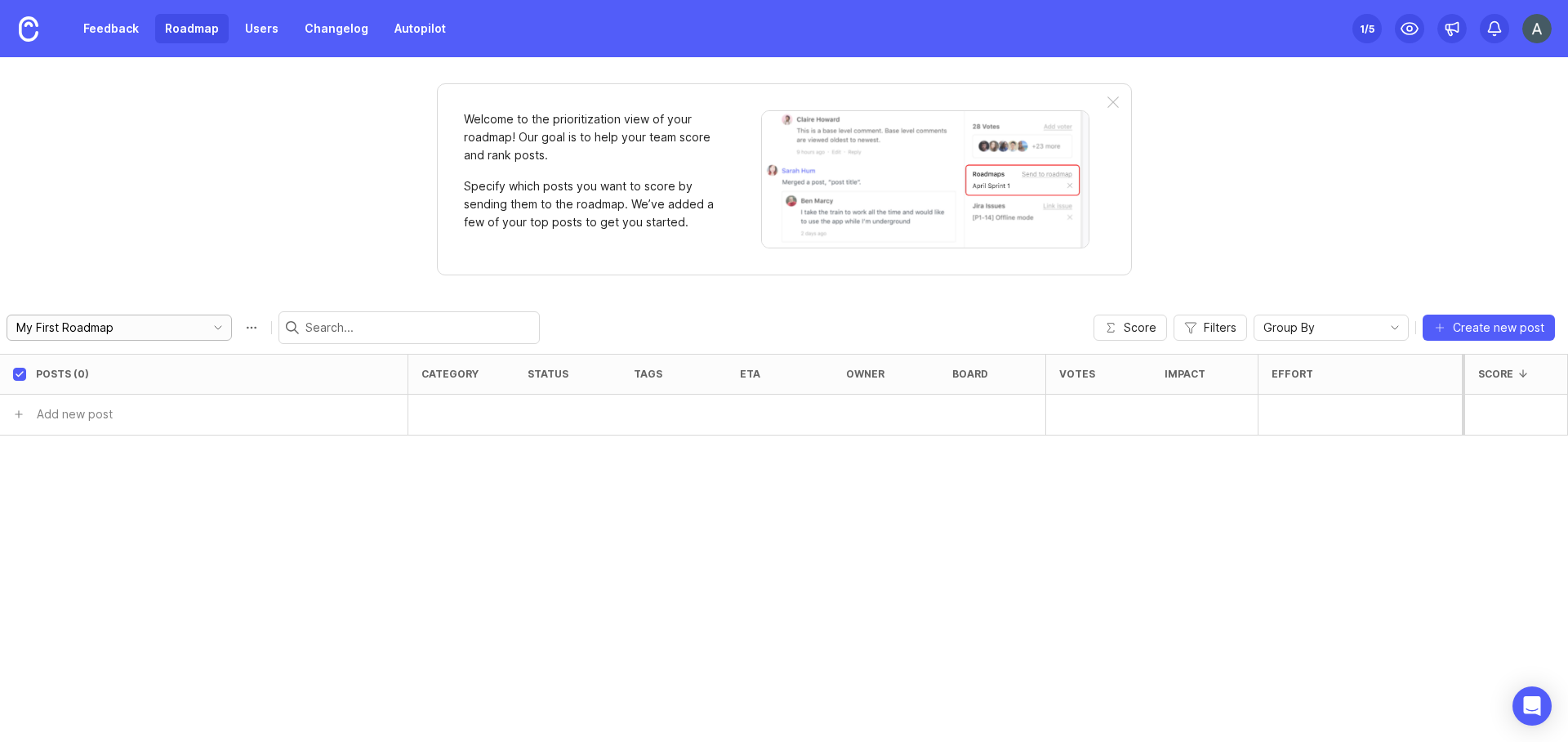
click at [205, 333] on icon "toggle icon" at bounding box center [218, 328] width 26 height 14
click at [1463, 320] on span "Create new post" at bounding box center [1499, 328] width 92 height 16
